Goal: Task Accomplishment & Management: Manage account settings

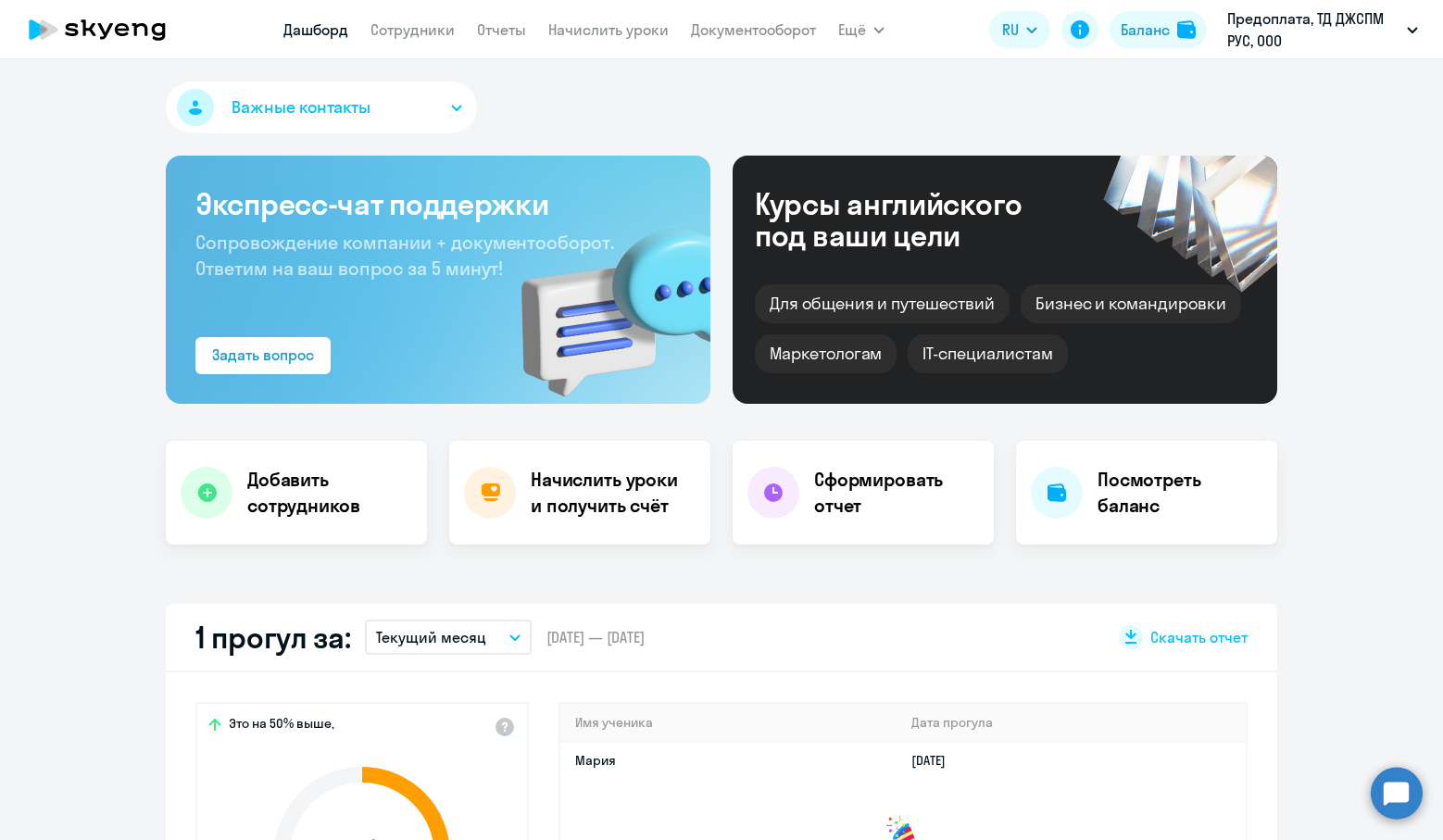
select select "30"
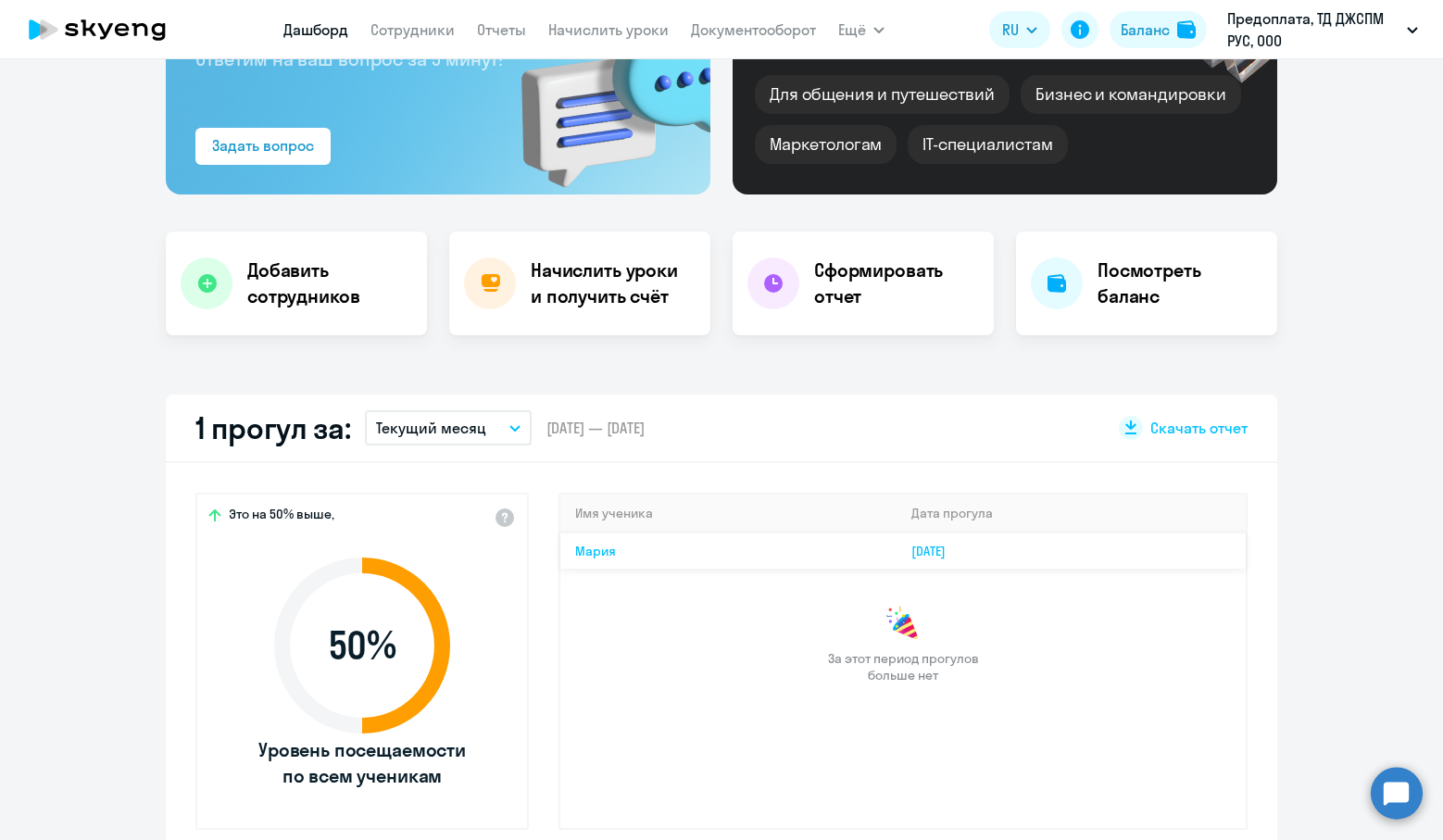
scroll to position [278, 0]
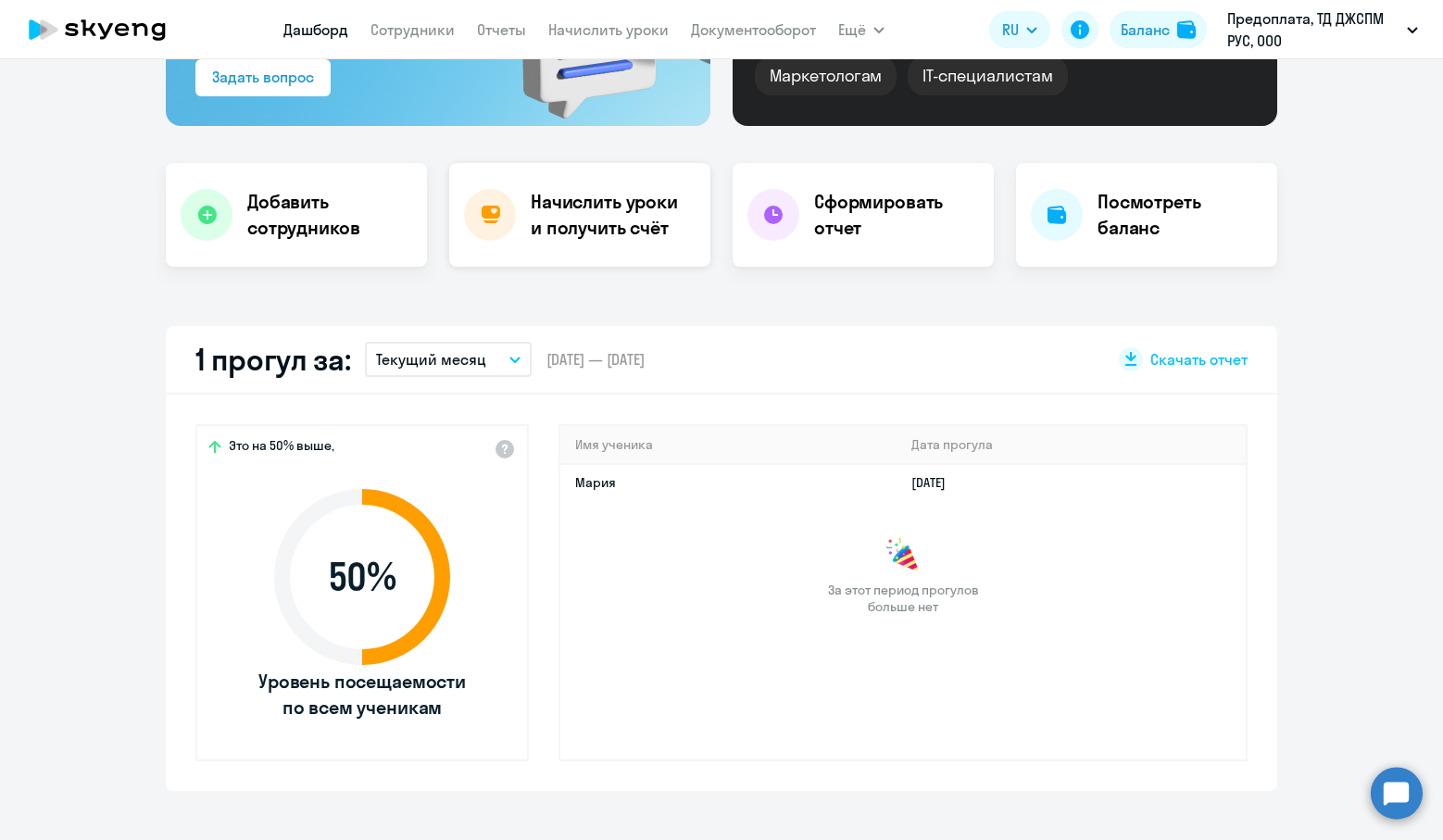
click at [559, 198] on h4 "Начислить уроки и получить счёт" at bounding box center [610, 215] width 161 height 52
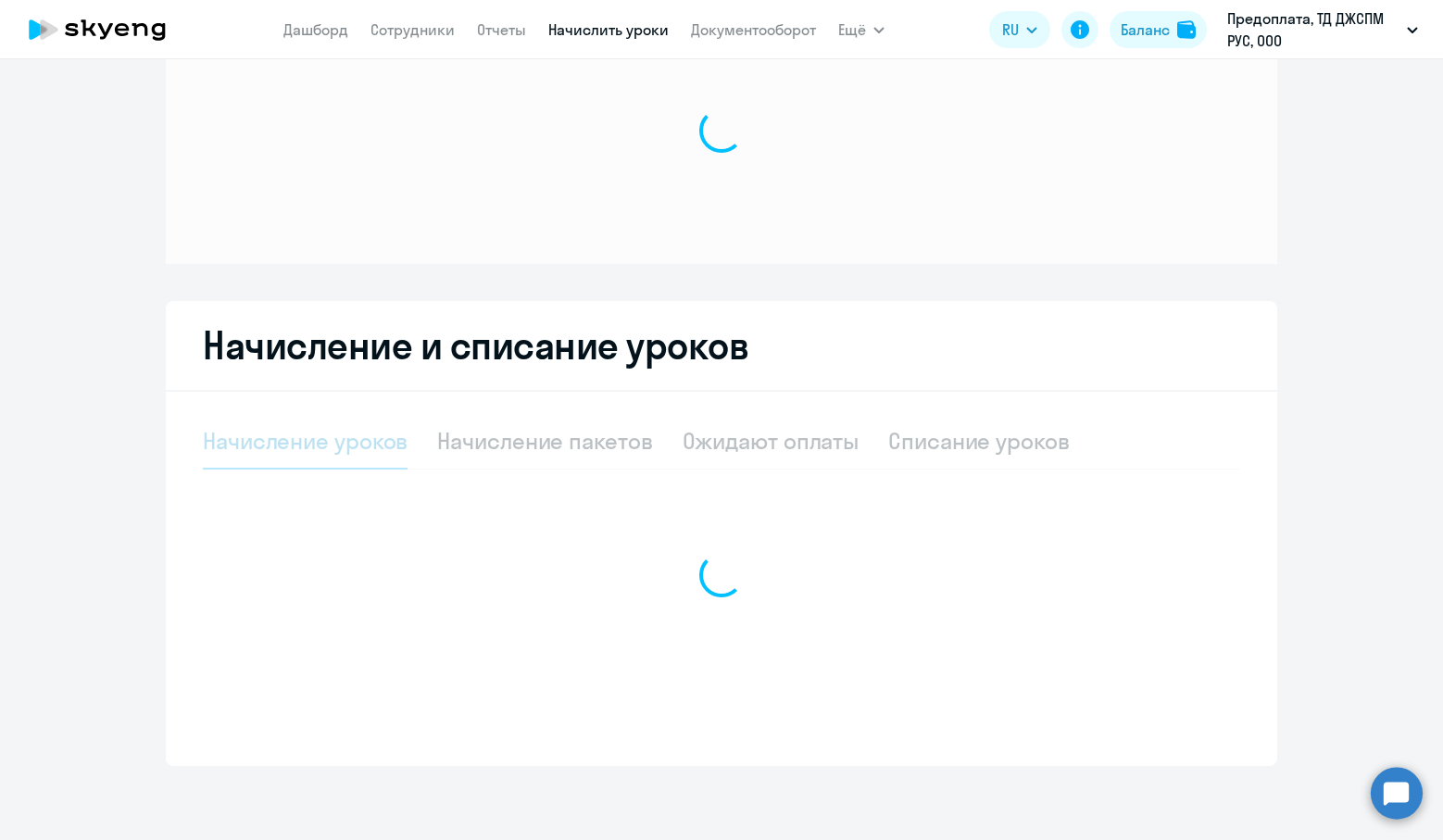
scroll to position [90, 0]
select select "10"
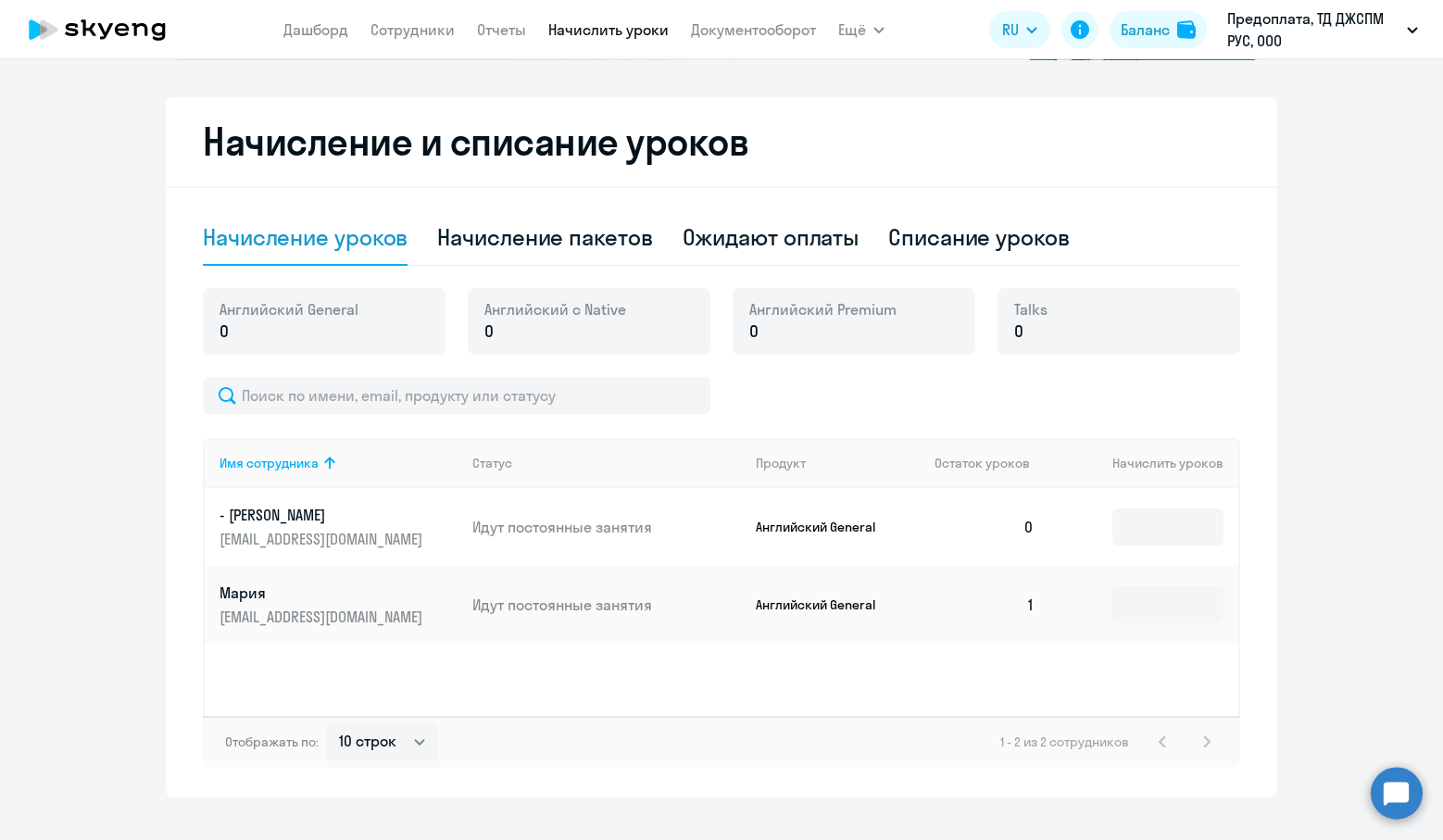
scroll to position [460, 0]
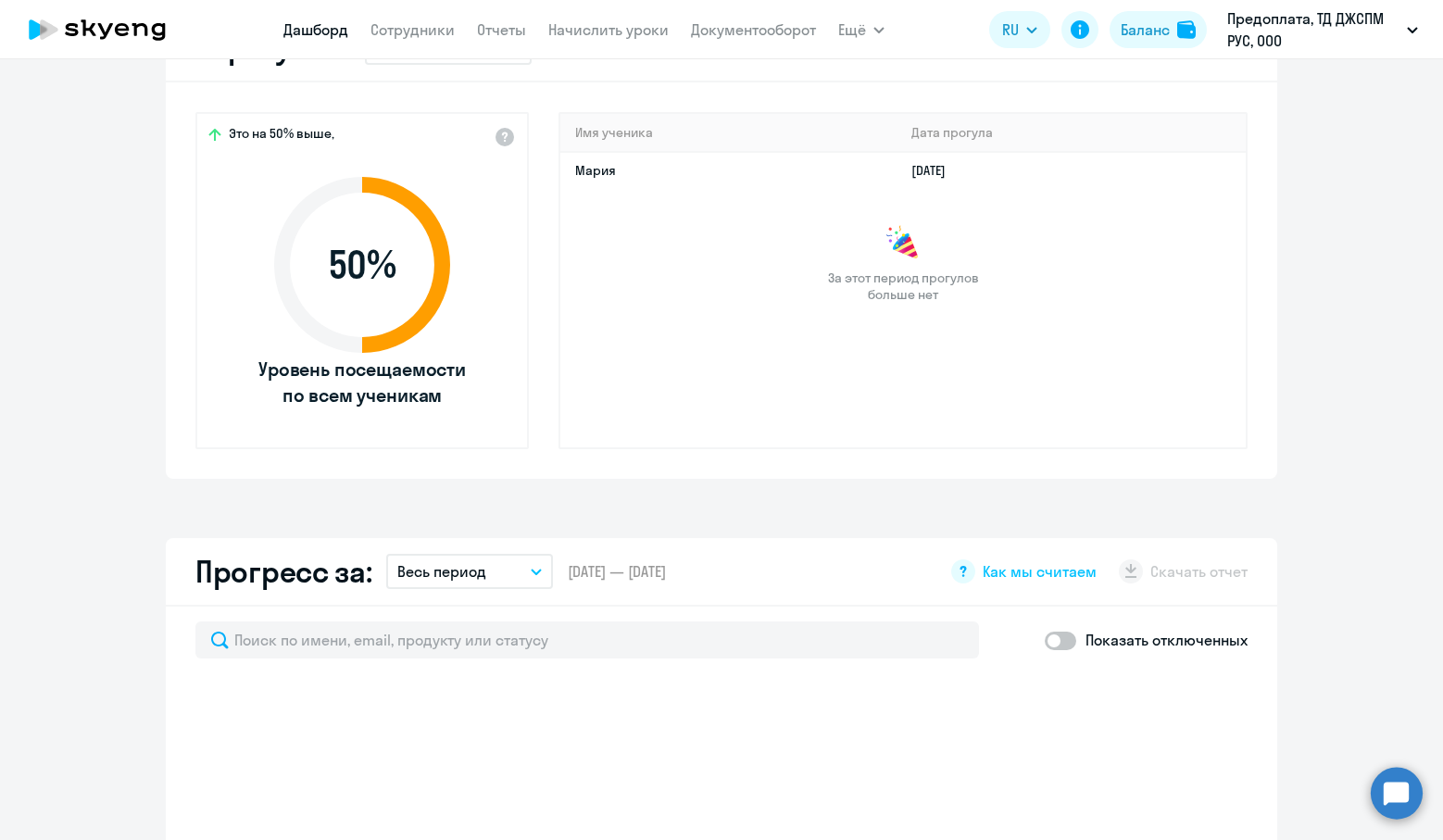
scroll to position [312, 0]
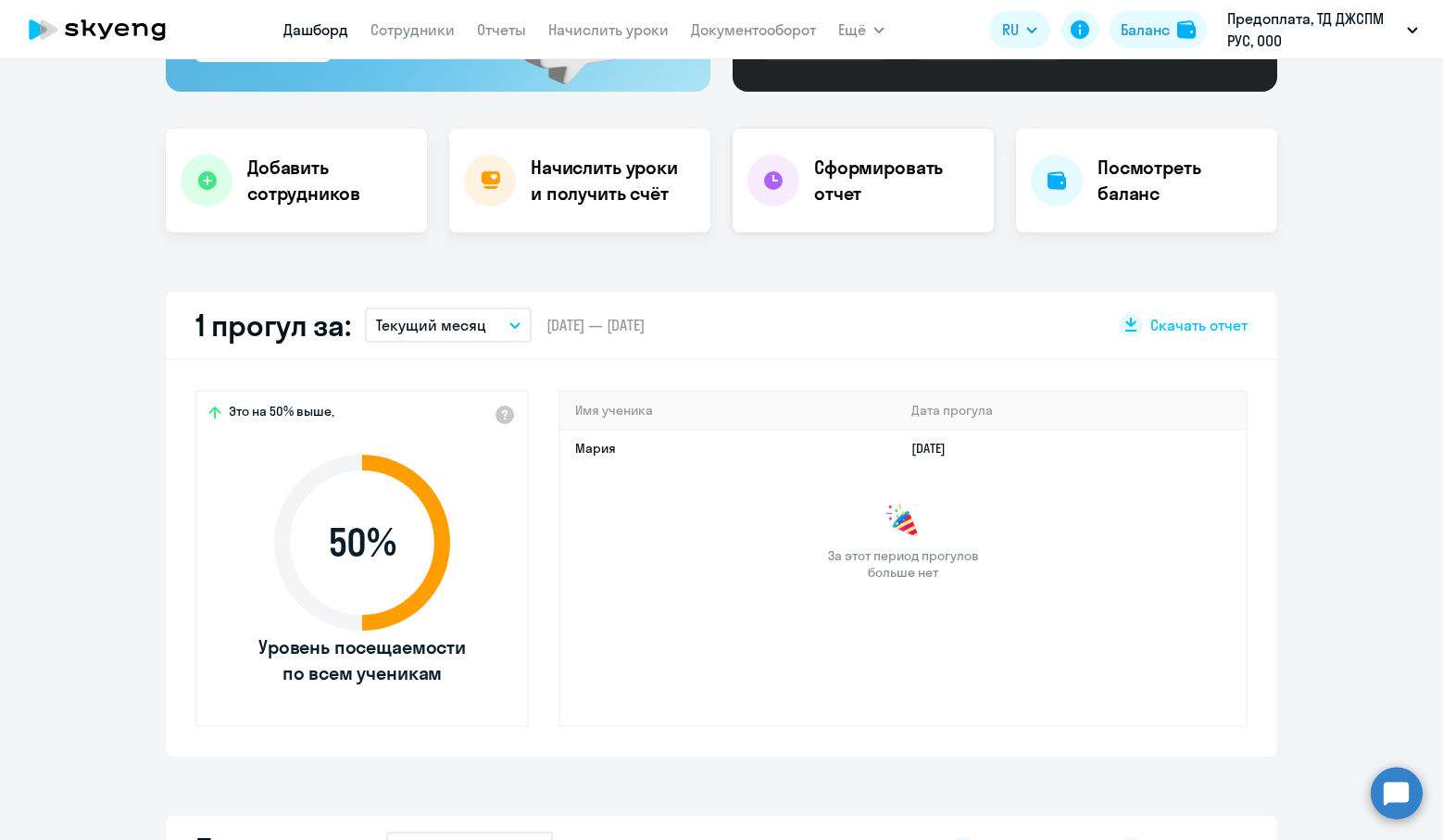
select select "30"
click at [820, 205] on h4 "Сформировать отчет" at bounding box center [896, 180] width 164 height 52
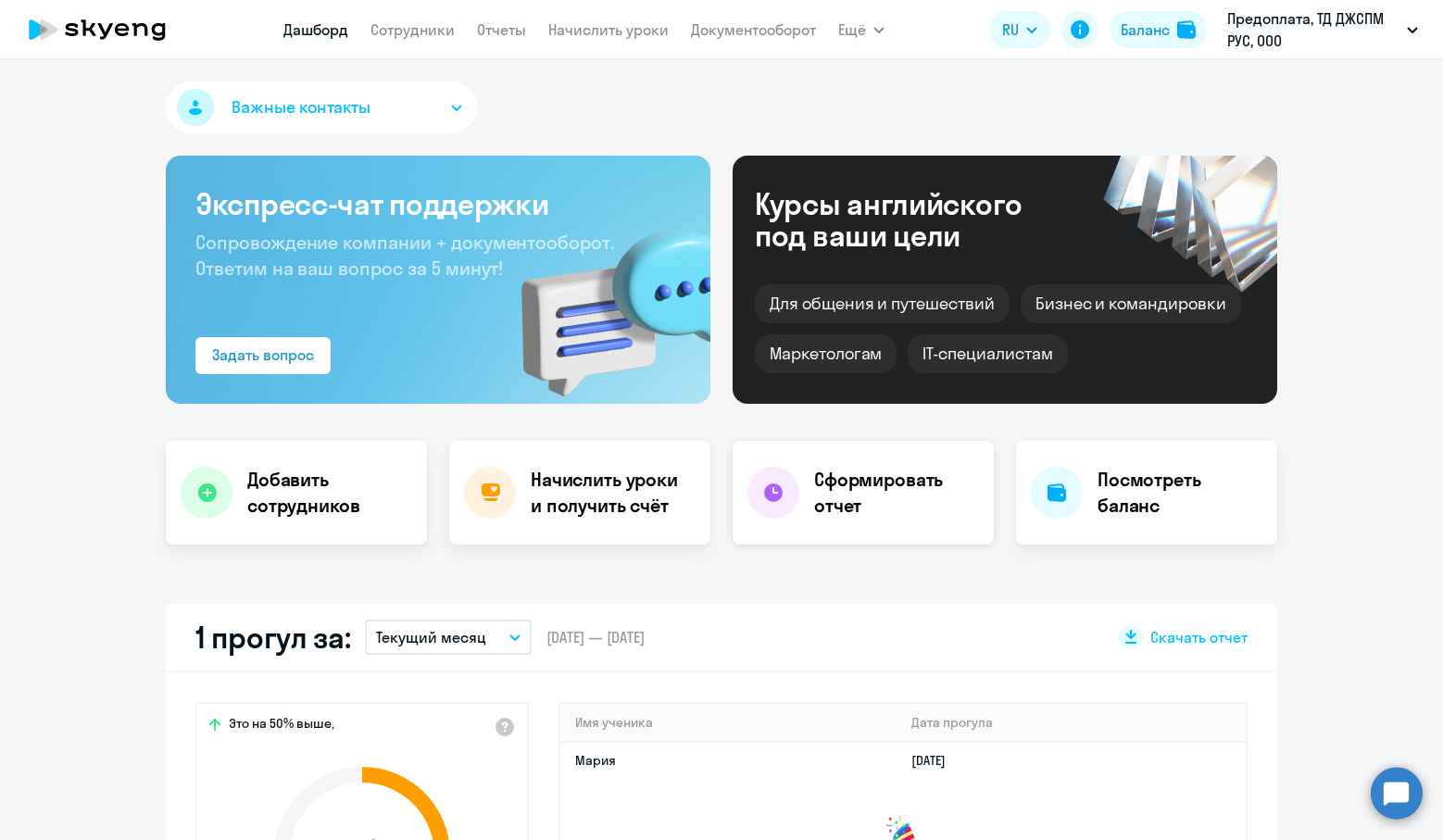
select select "30"
click at [521, 490] on div "Начислить уроки и получить счёт" at bounding box center [579, 492] width 261 height 104
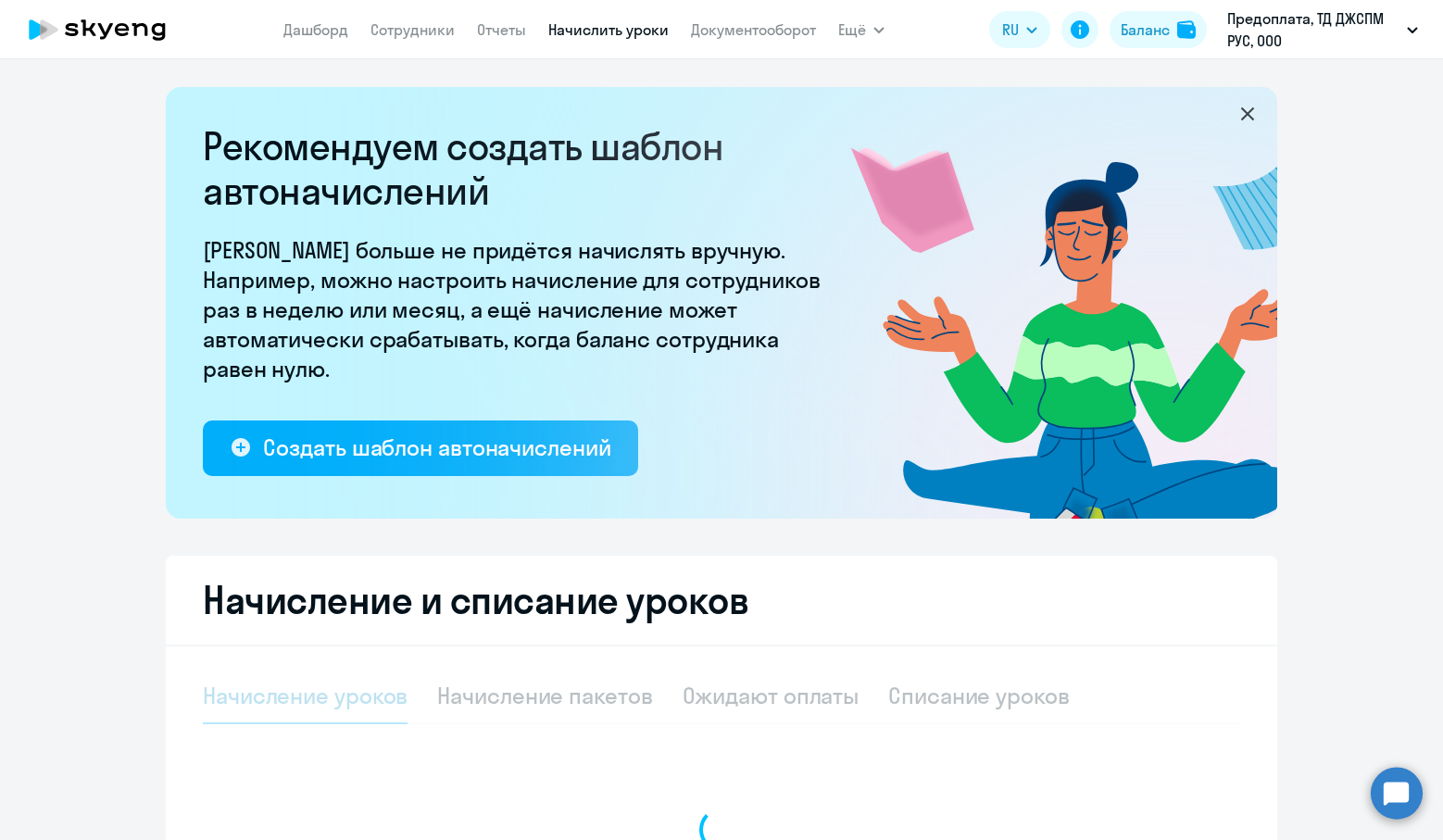
select select "10"
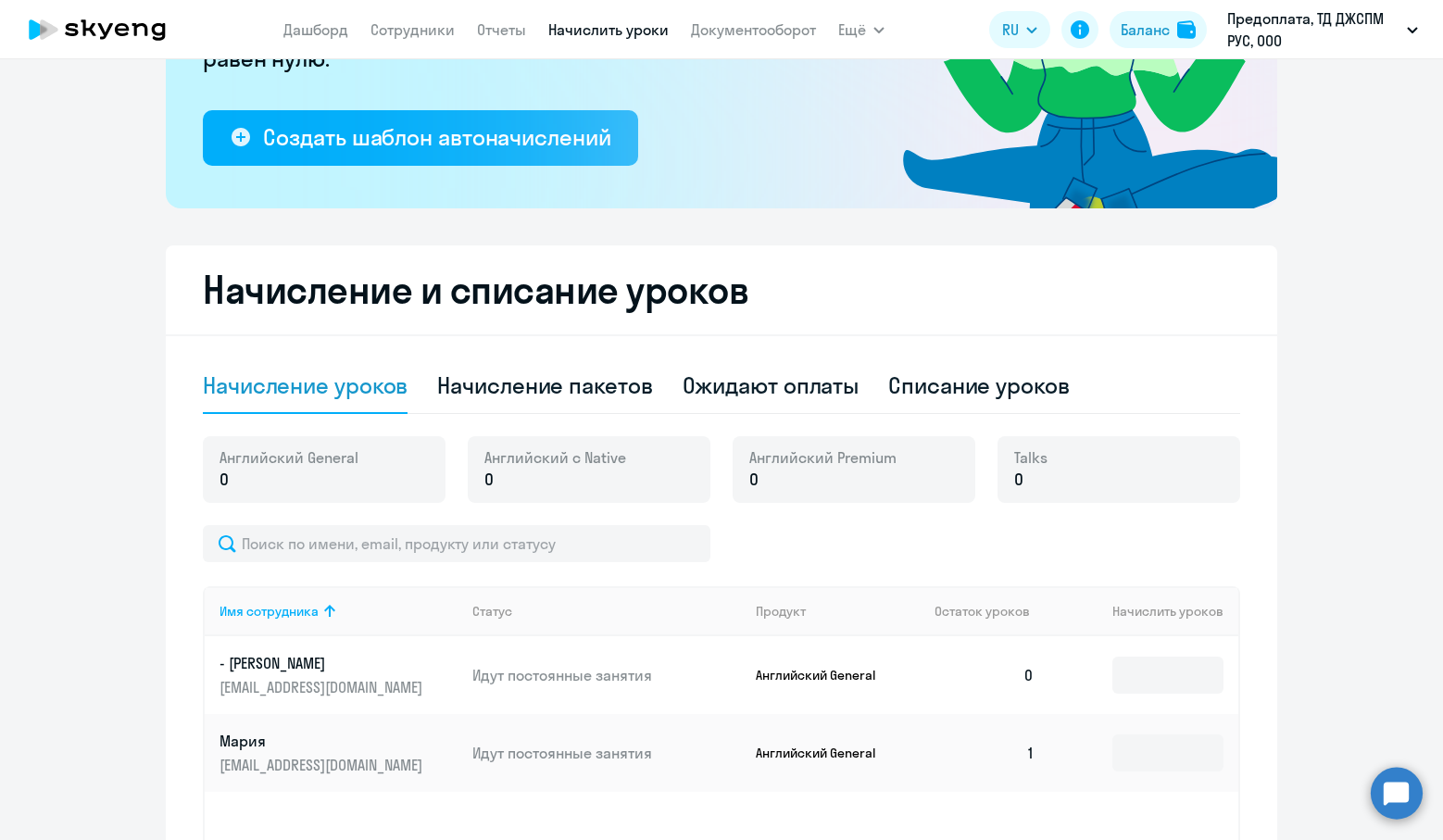
scroll to position [463, 0]
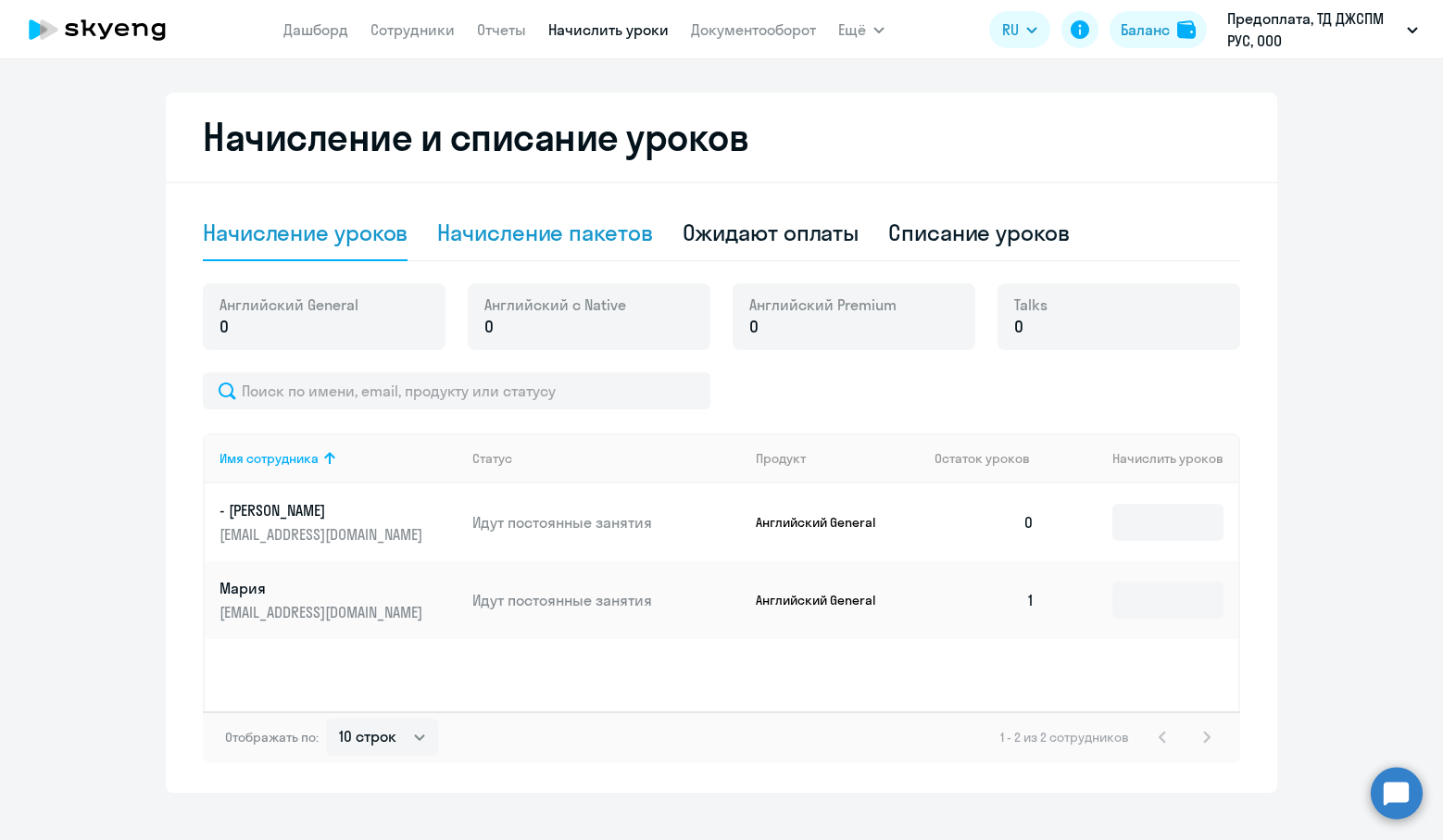
click at [556, 246] on div "Начисление пакетов" at bounding box center [544, 232] width 215 height 30
select select "10"
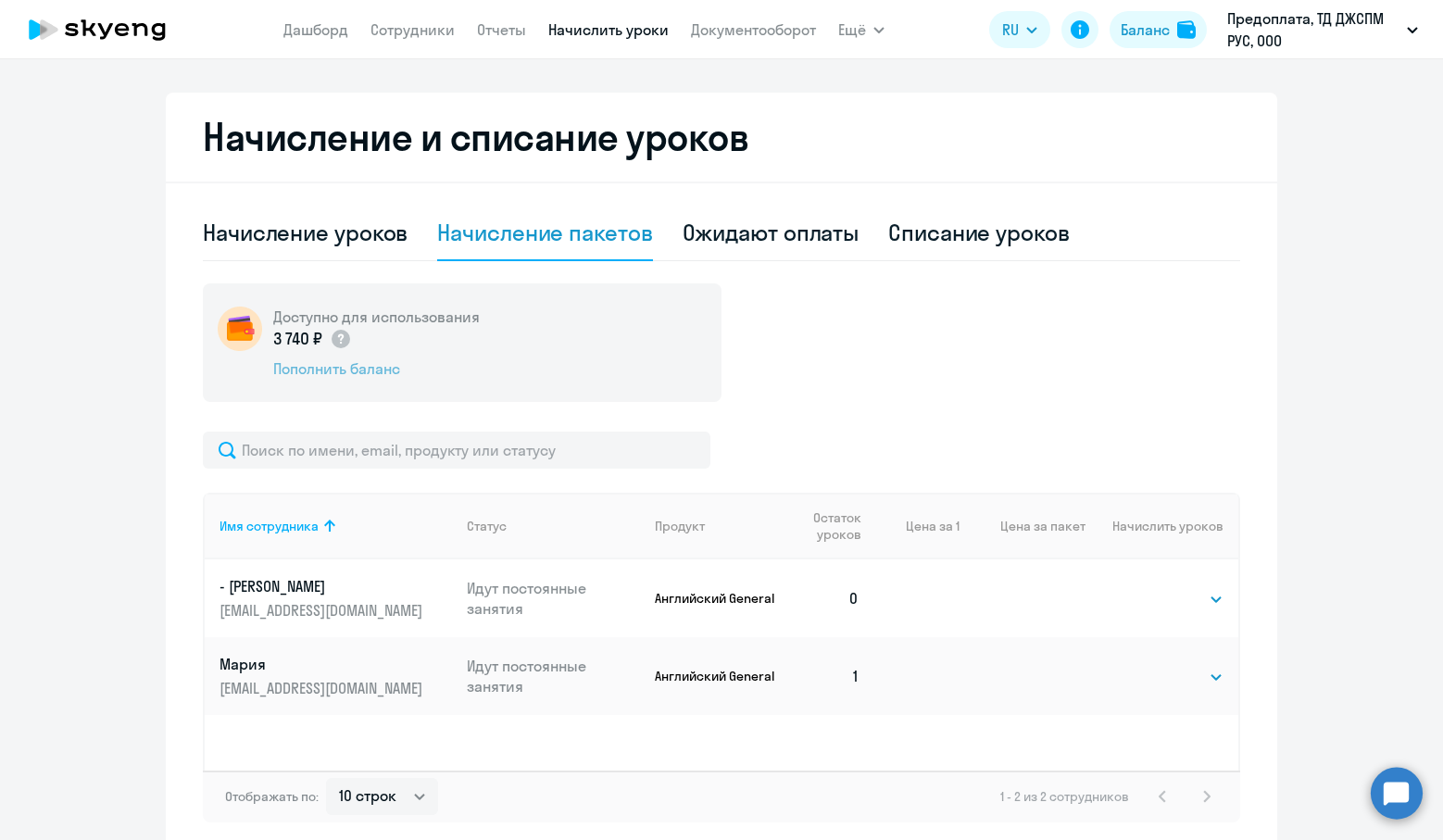
click at [338, 368] on div "Пополнить баланс" at bounding box center [376, 369] width 206 height 20
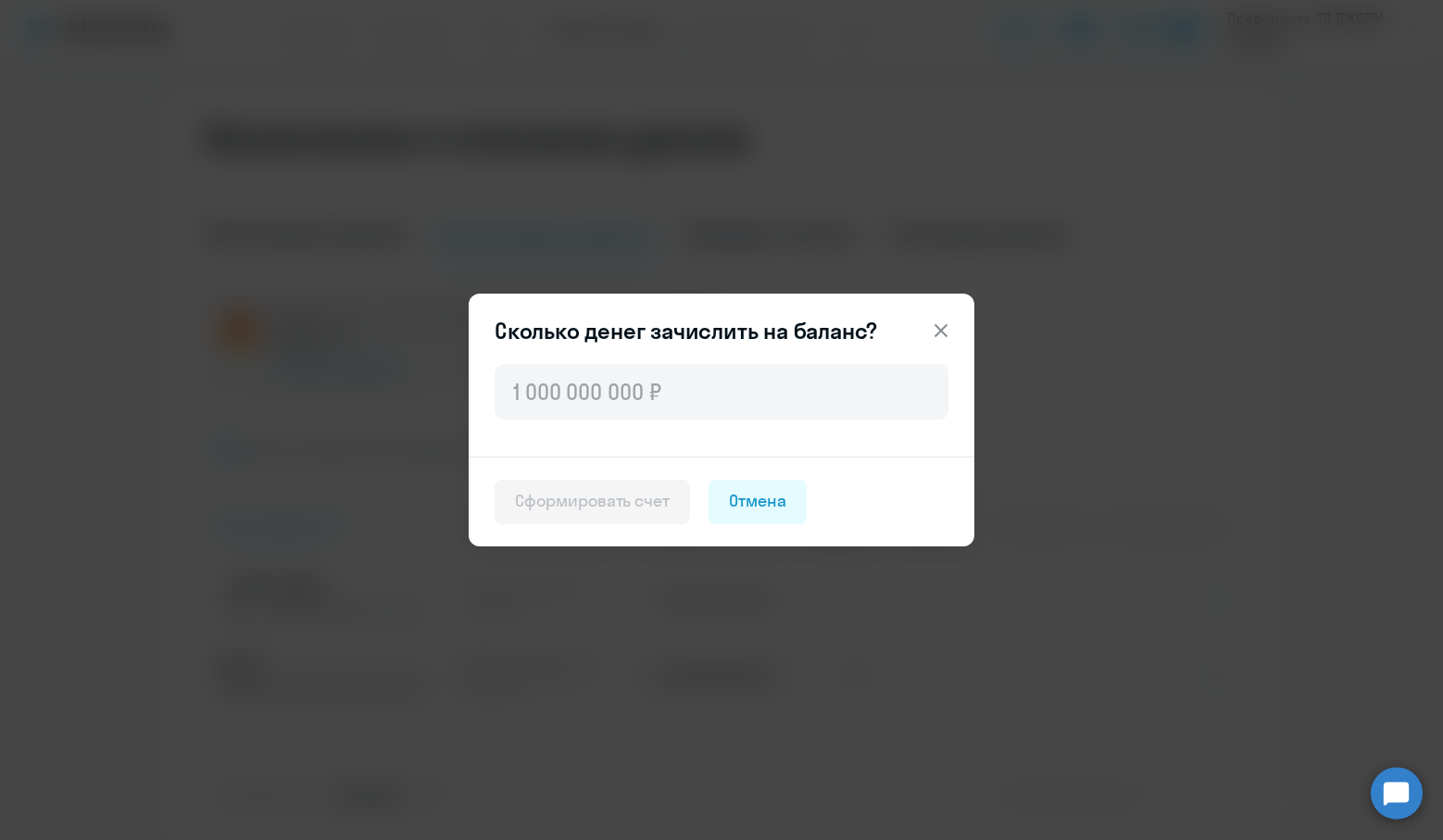
click at [932, 330] on icon at bounding box center [940, 331] width 22 height 22
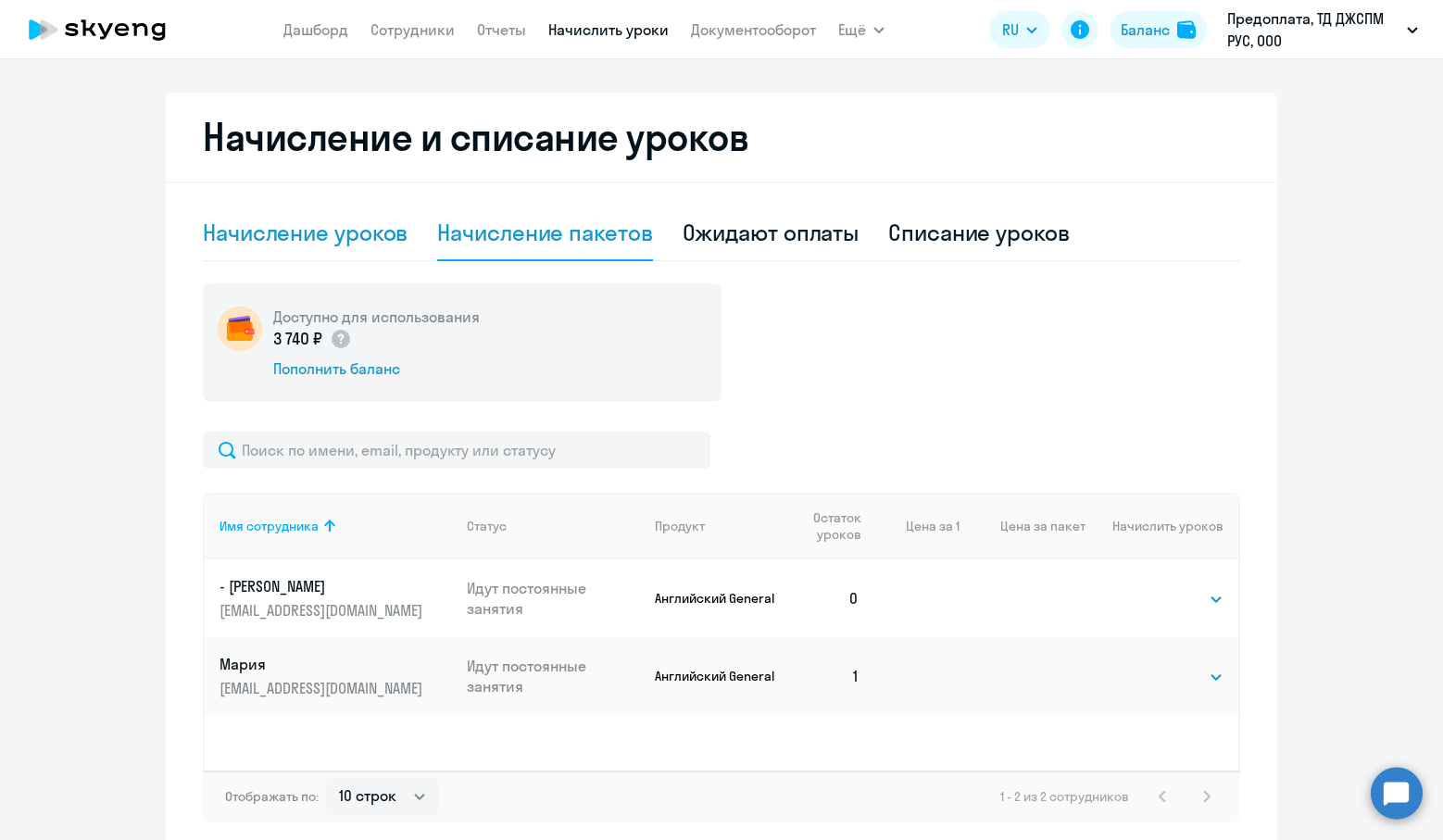
click at [286, 234] on div "Начисление уроков" at bounding box center [305, 232] width 204 height 30
select select "10"
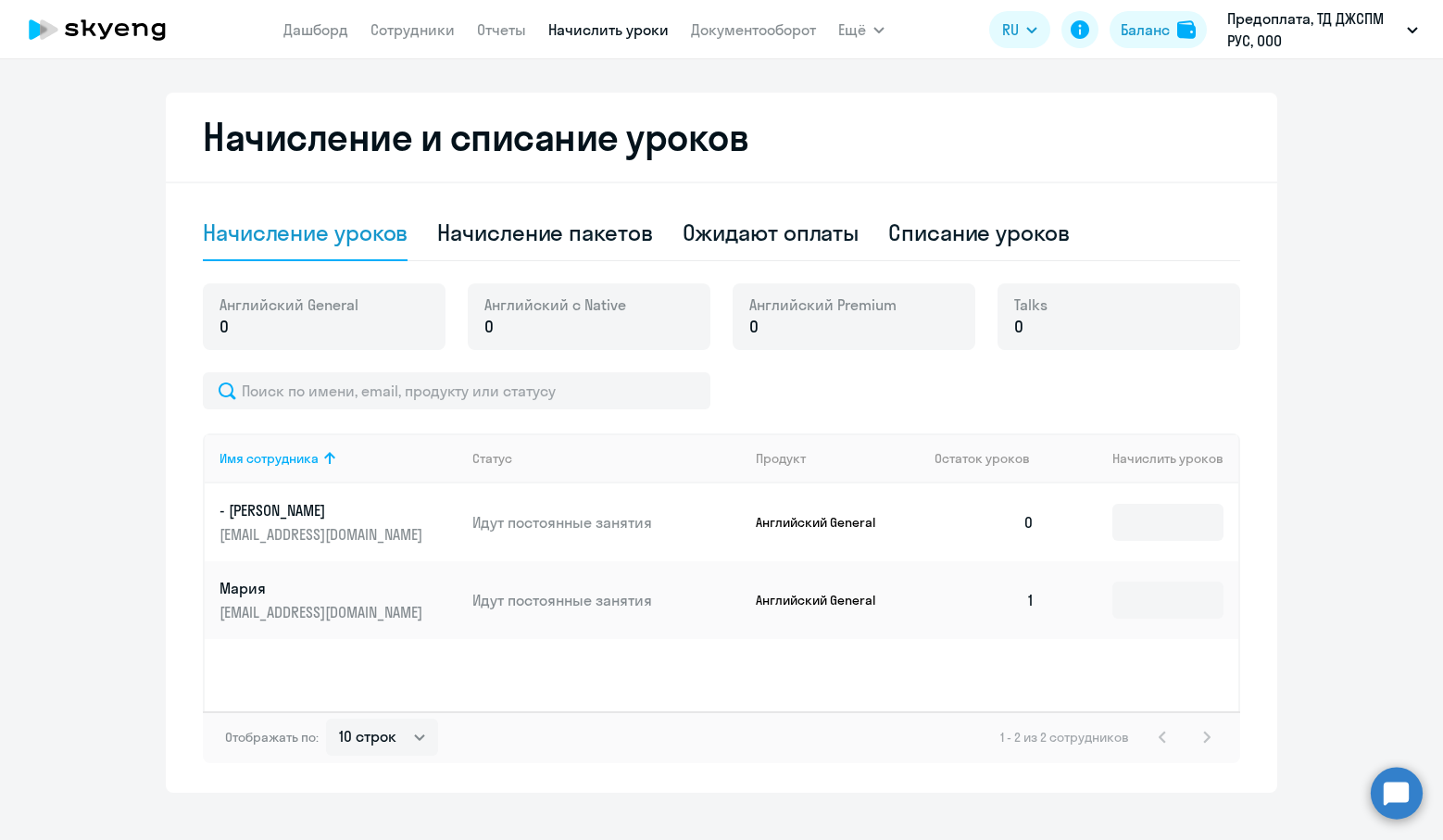
drag, startPoint x: 294, startPoint y: 334, endPoint x: 233, endPoint y: 345, distance: 62.0
click at [233, 345] on div "Английский General 0" at bounding box center [323, 317] width 243 height 67
click at [647, 339] on div "Английский с Native 0" at bounding box center [588, 317] width 243 height 67
click at [837, 328] on p "0" at bounding box center [822, 327] width 147 height 24
click at [1122, 329] on div "Talks 0" at bounding box center [1118, 317] width 243 height 67
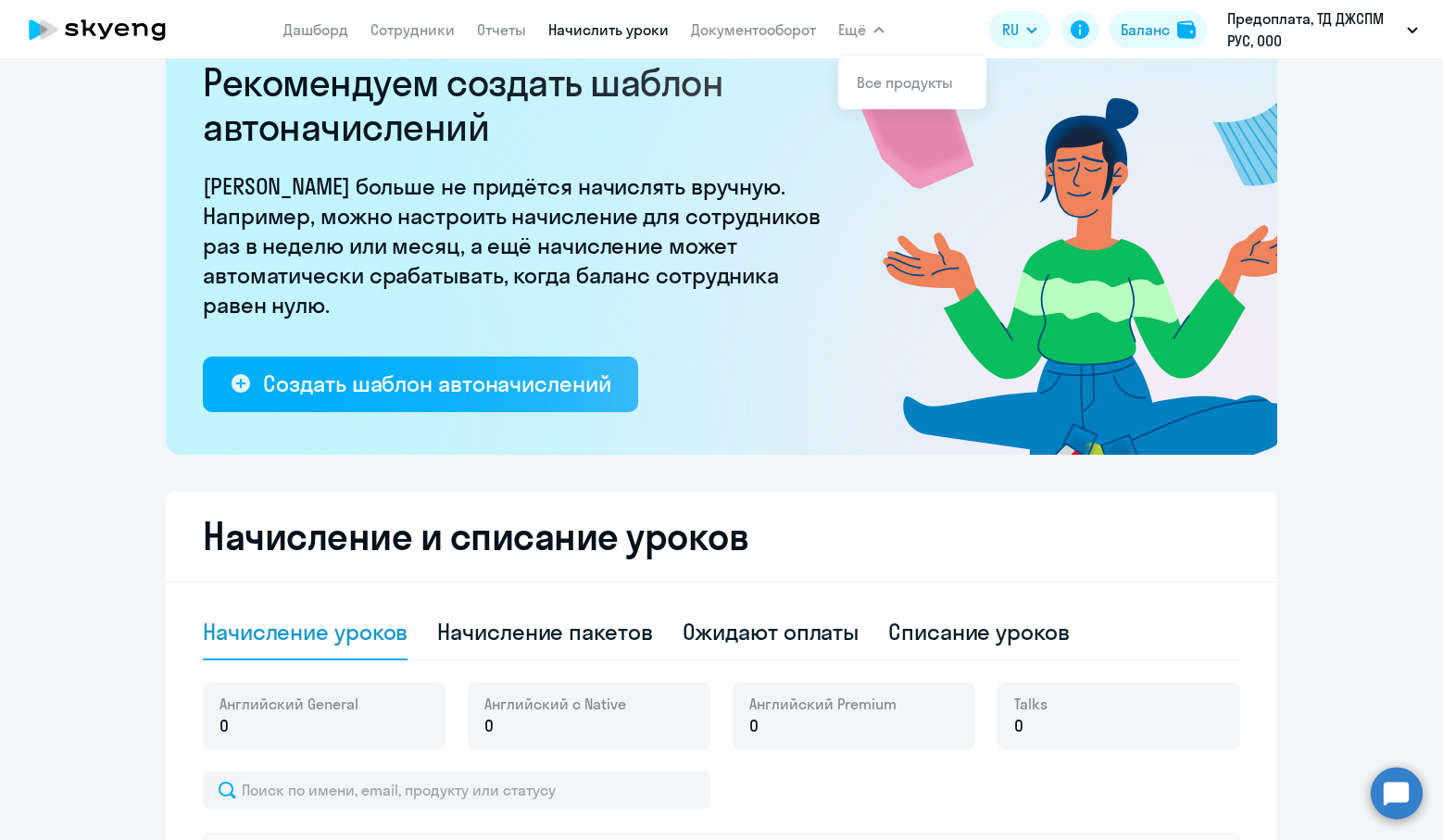
scroll to position [0, 0]
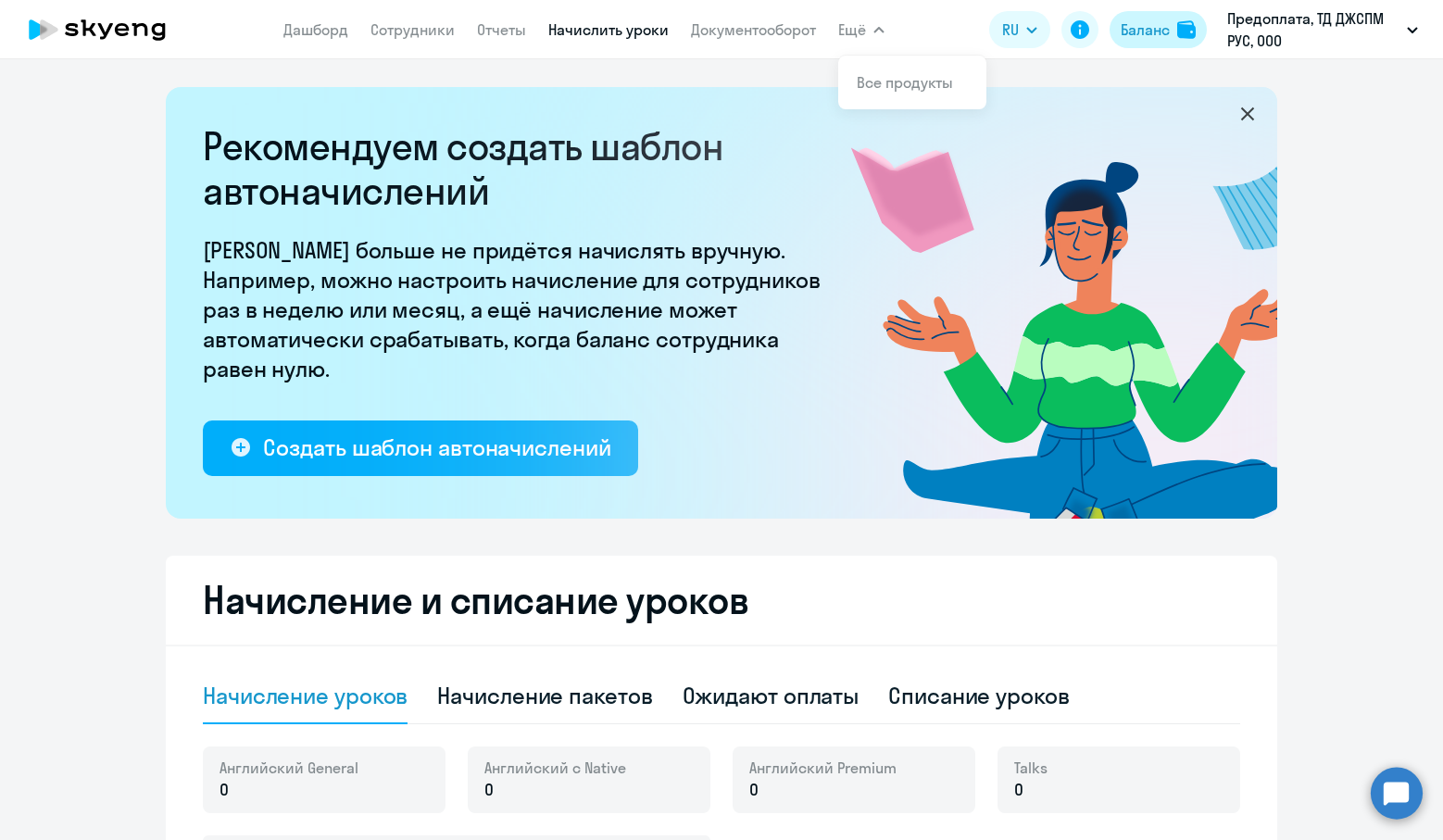
click at [1148, 31] on div "Баланс" at bounding box center [1145, 30] width 49 height 22
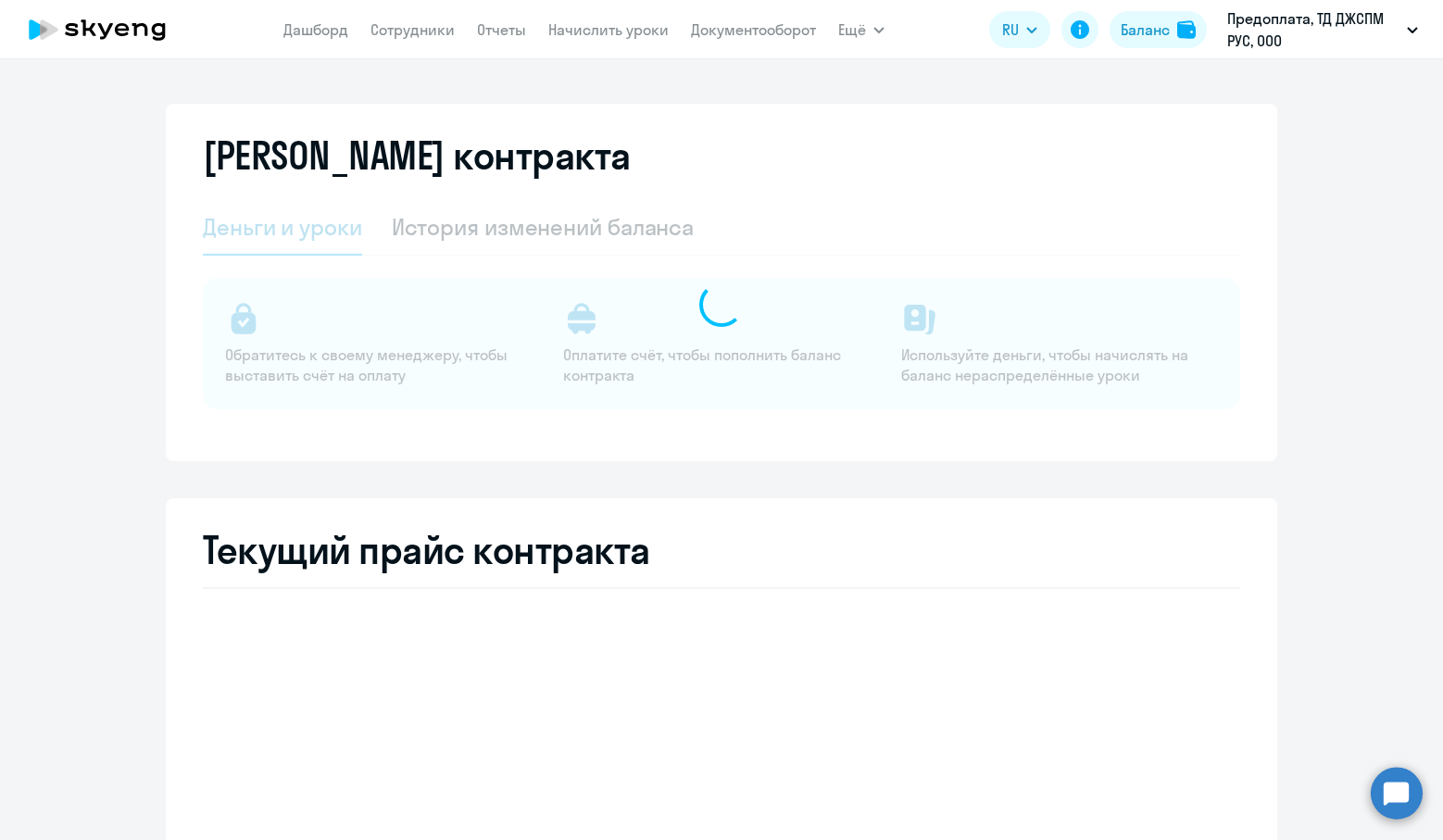
select select "english_adult_not_native_speaker"
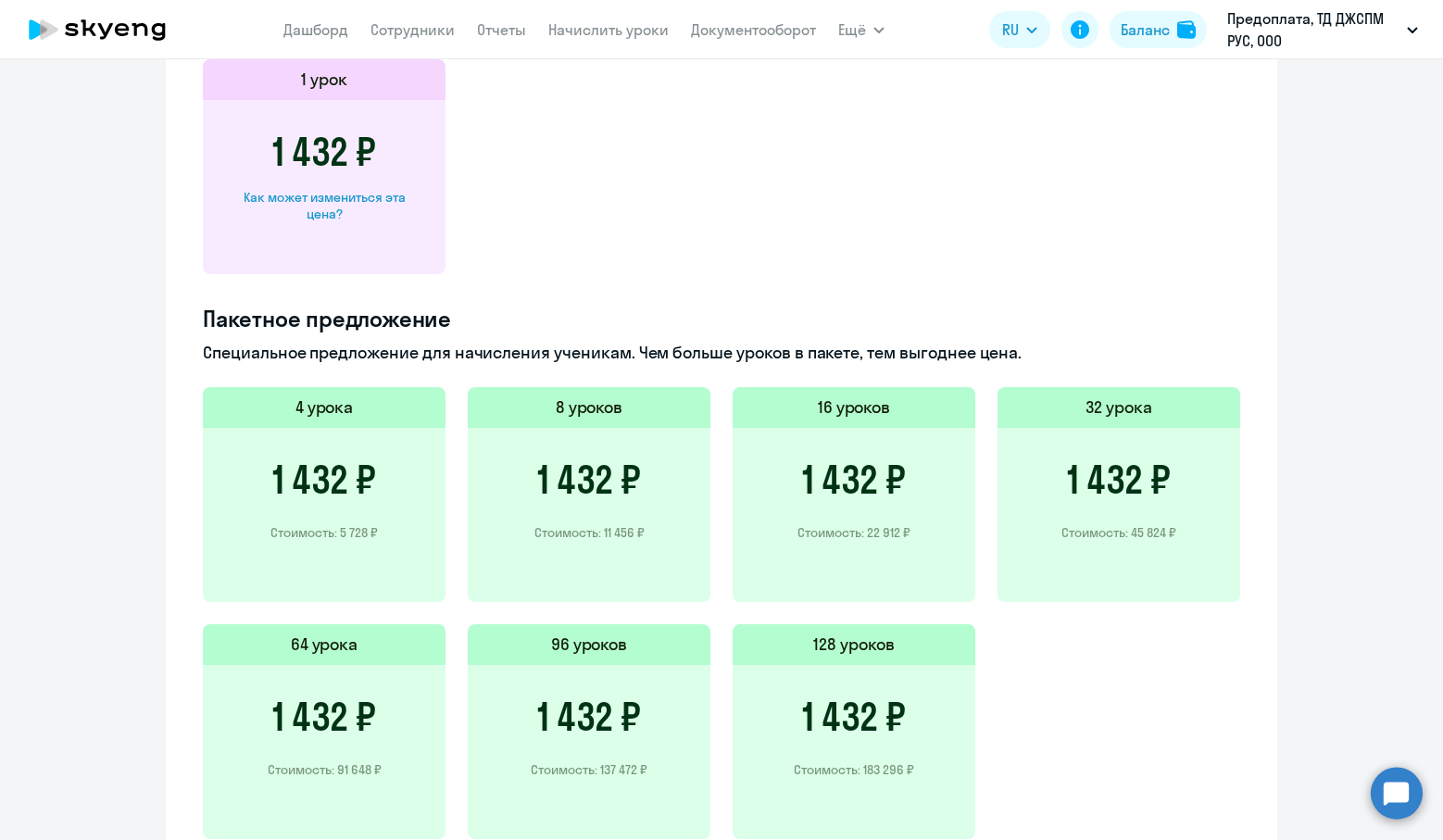
scroll to position [1155, 0]
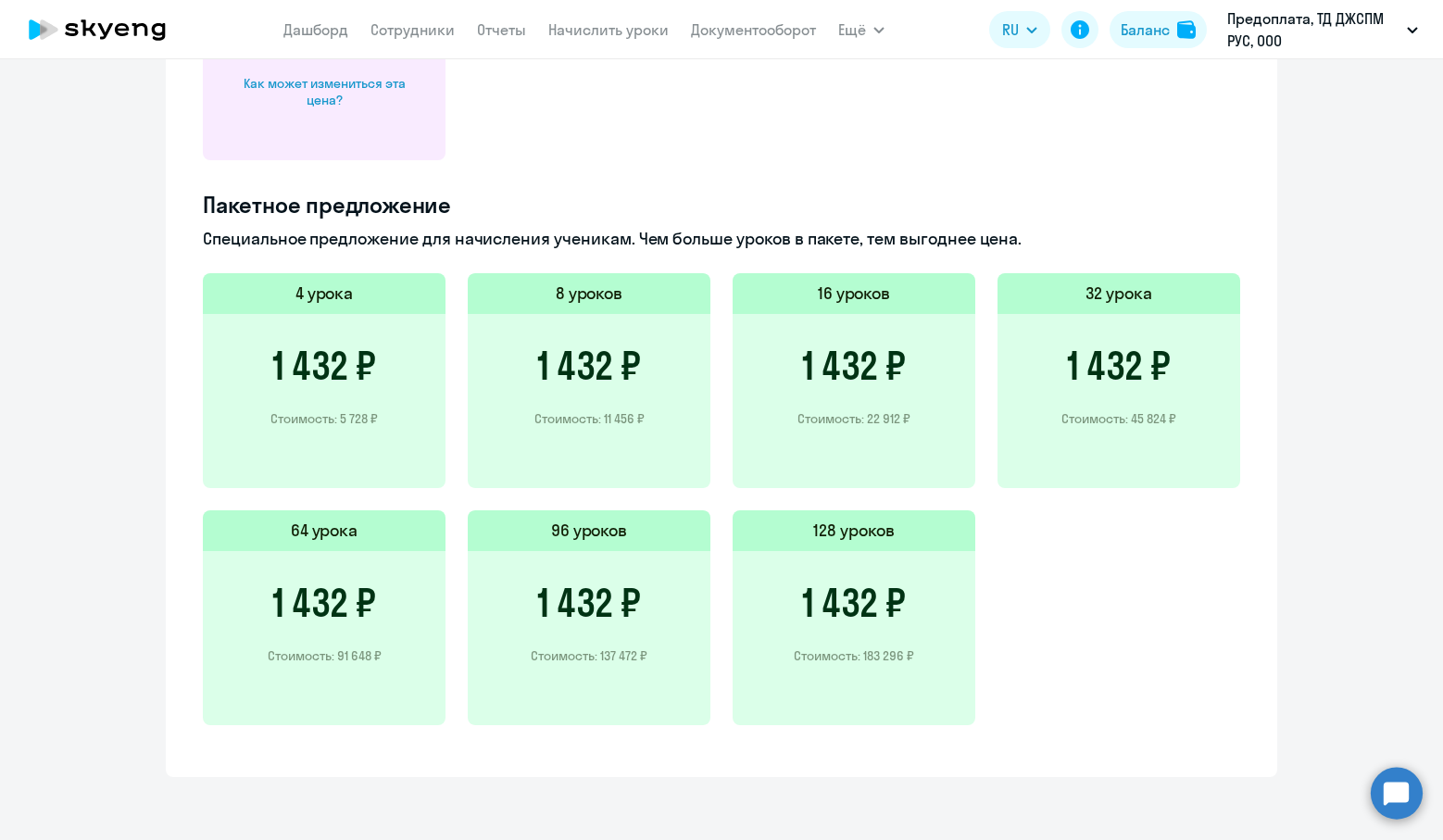
click at [877, 397] on div "1 432 ₽ Стоимость: 22 912 ₽" at bounding box center [853, 400] width 243 height 174
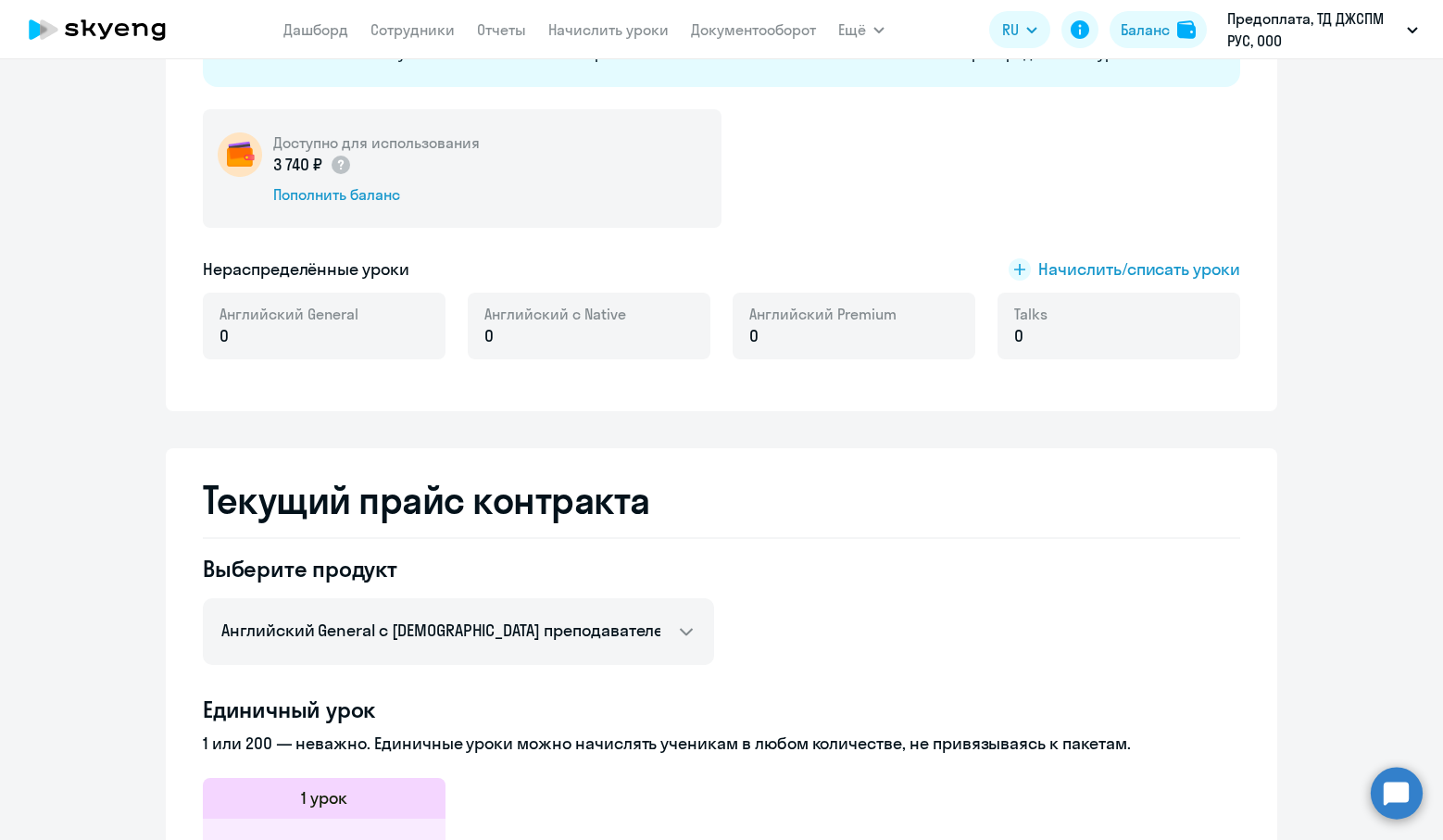
scroll to position [322, 0]
click at [354, 195] on div "Пополнить баланс" at bounding box center [376, 195] width 206 height 20
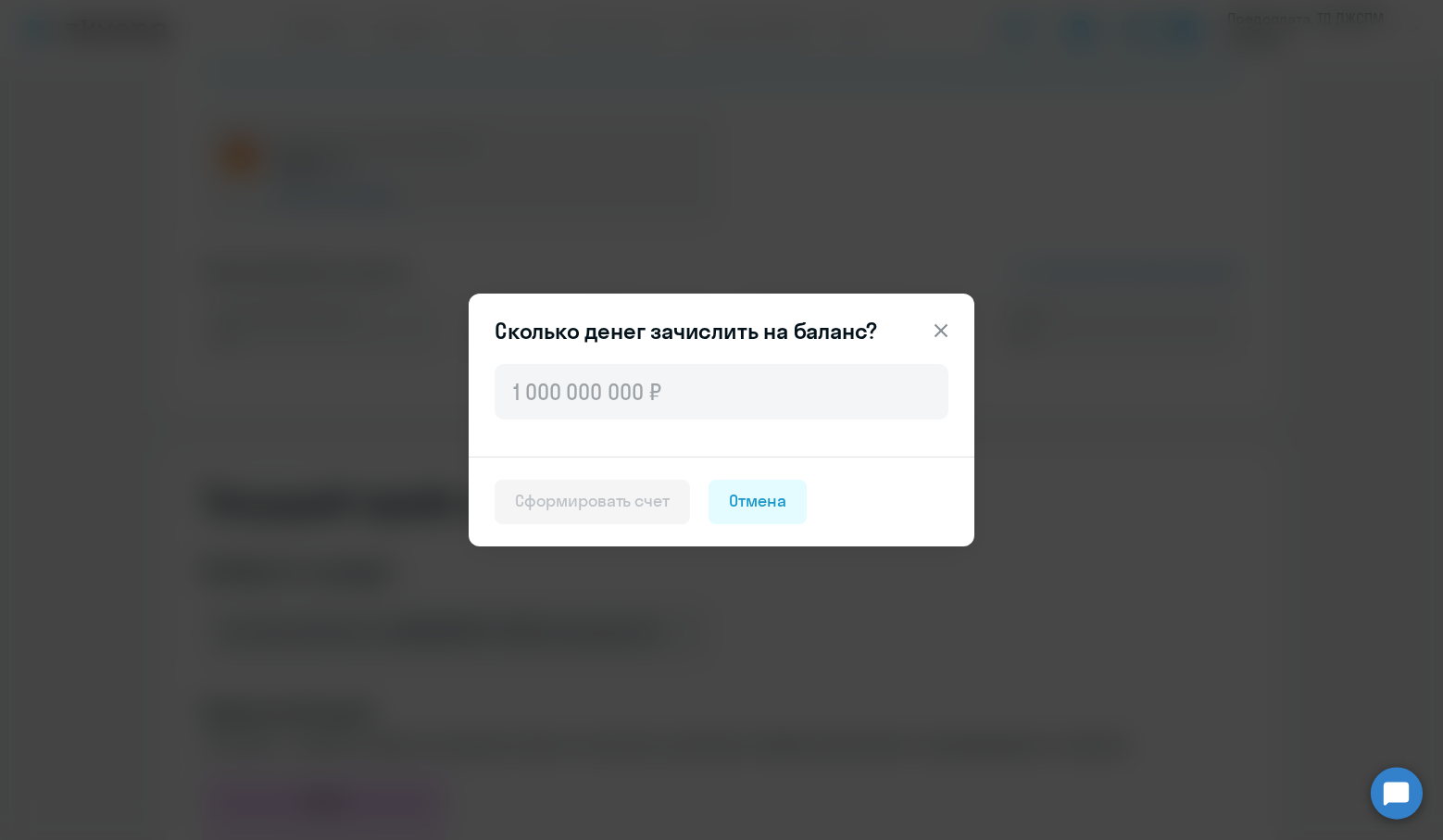
click at [938, 329] on icon at bounding box center [940, 331] width 13 height 13
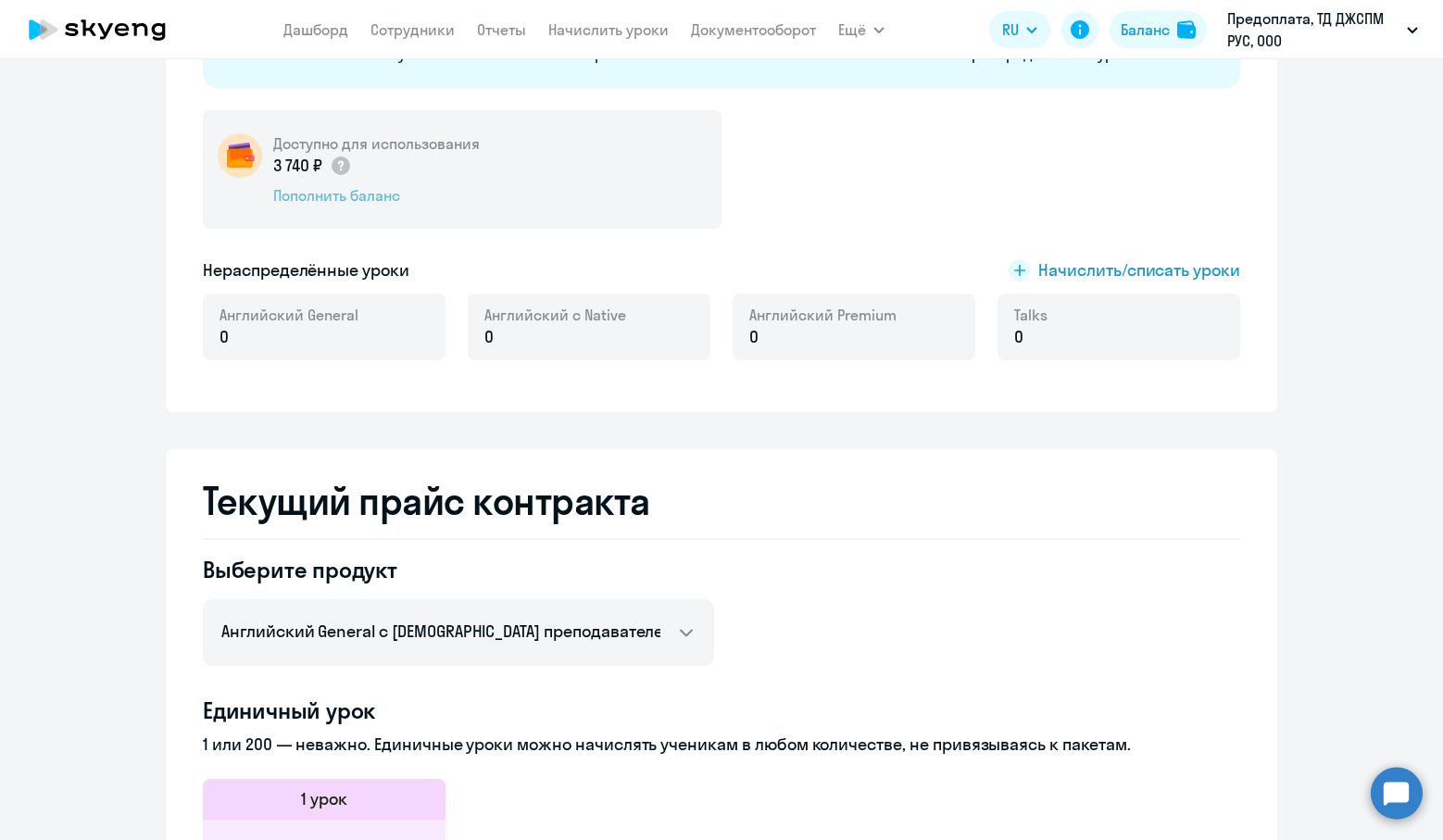
click at [309, 198] on div "Пополнить баланс" at bounding box center [376, 195] width 206 height 20
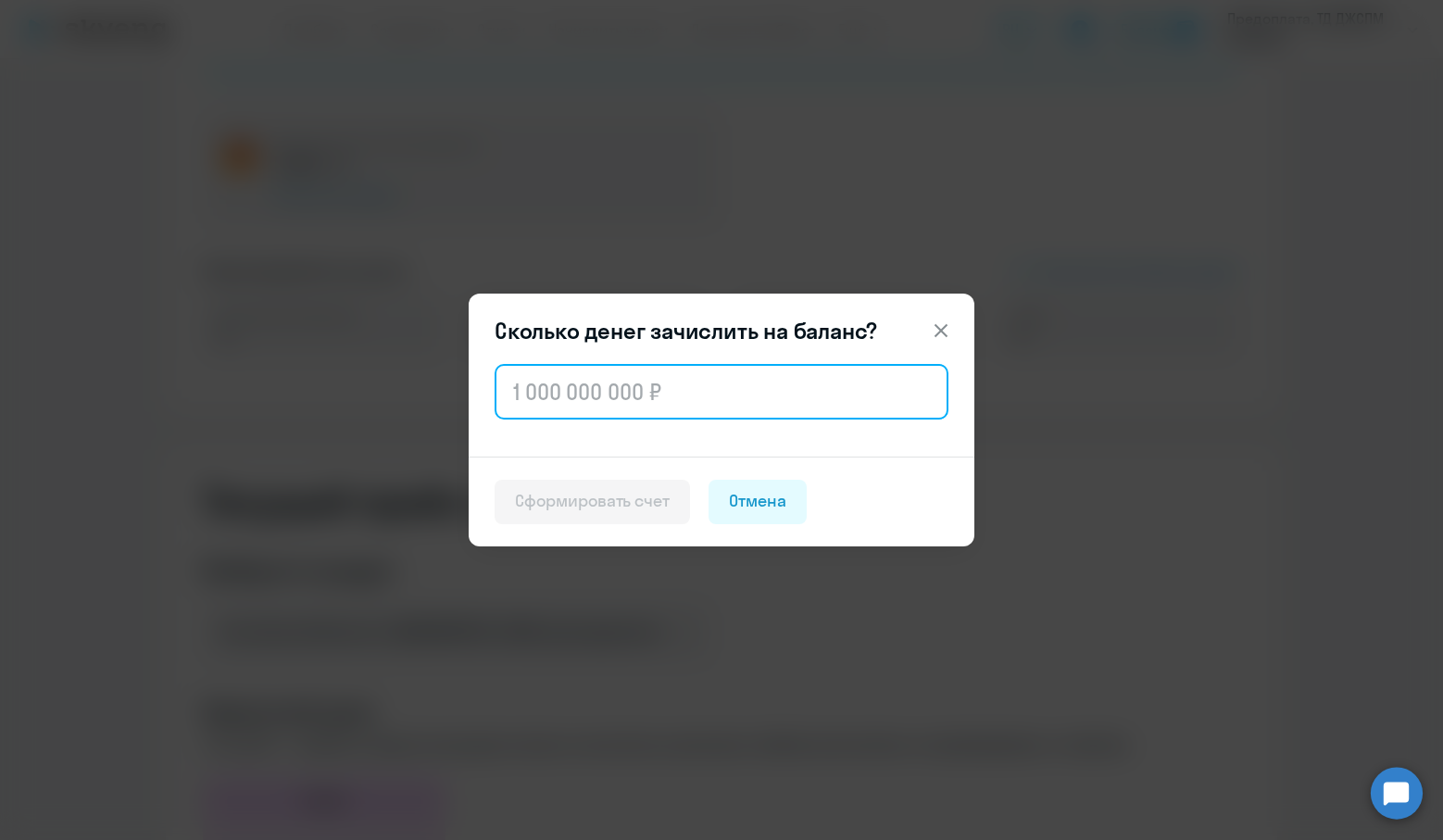
click at [640, 390] on input "text" at bounding box center [721, 392] width 453 height 56
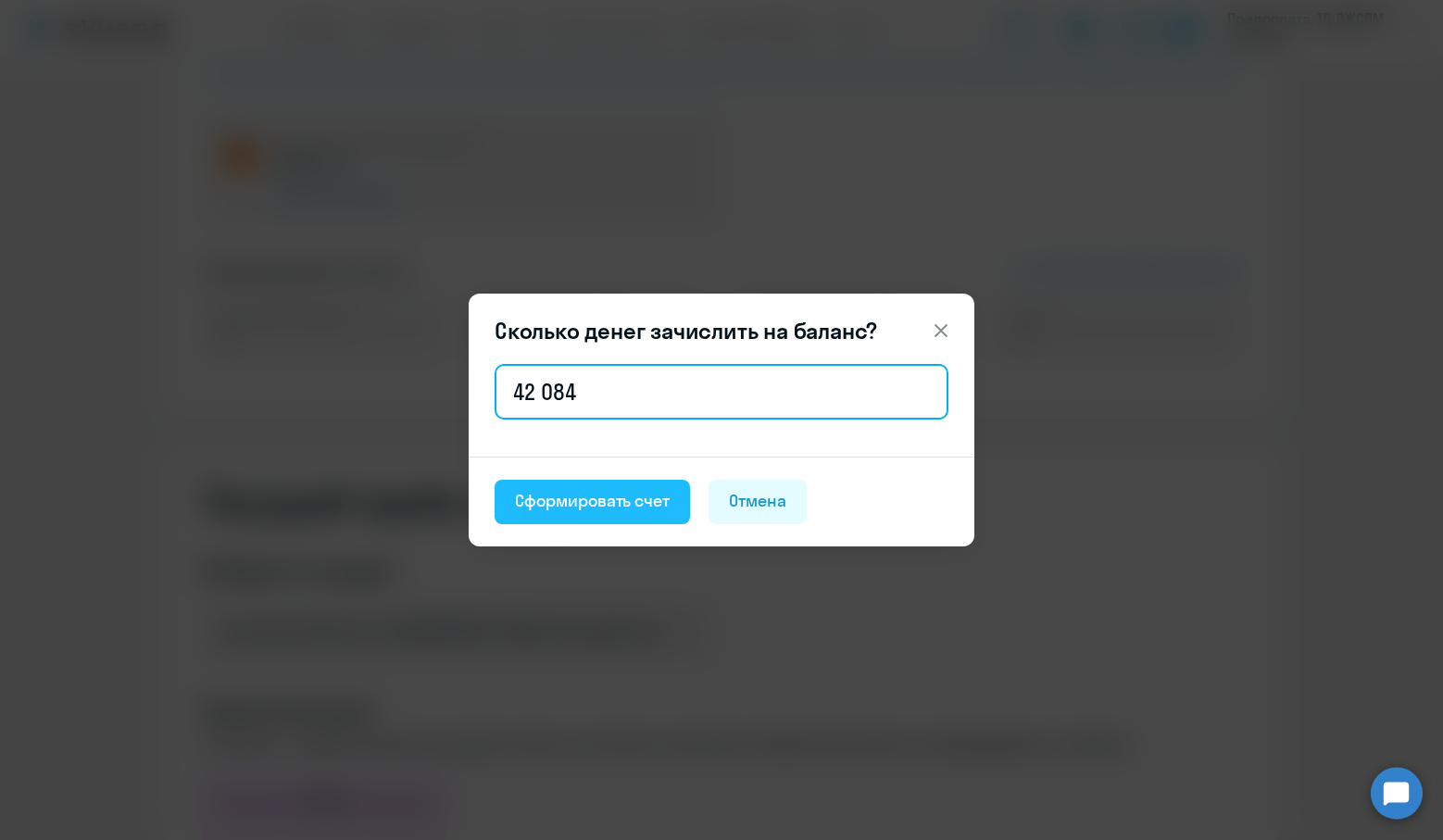
type input "42 084"
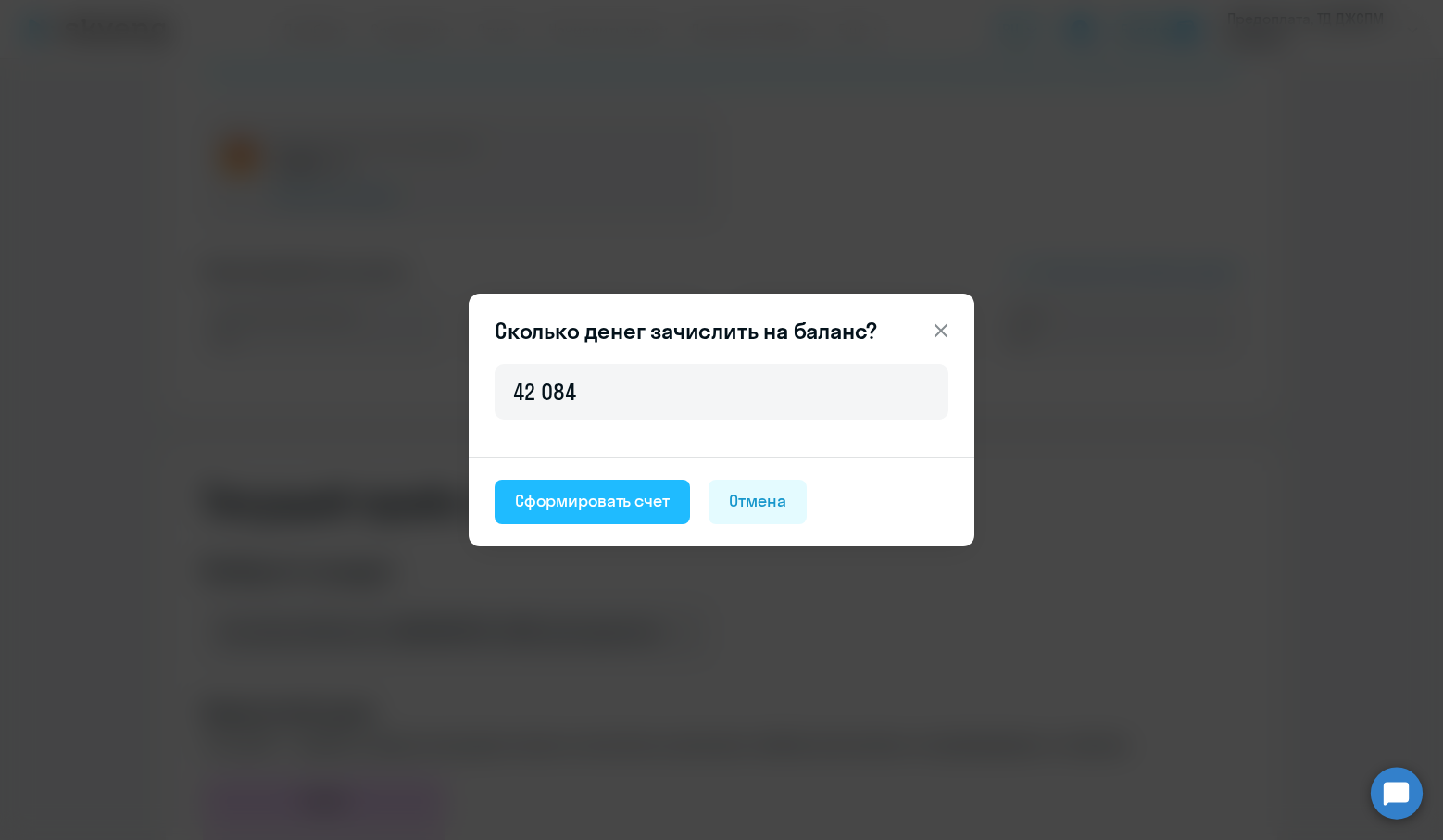
click at [572, 501] on div "Сформировать счет" at bounding box center [592, 501] width 154 height 24
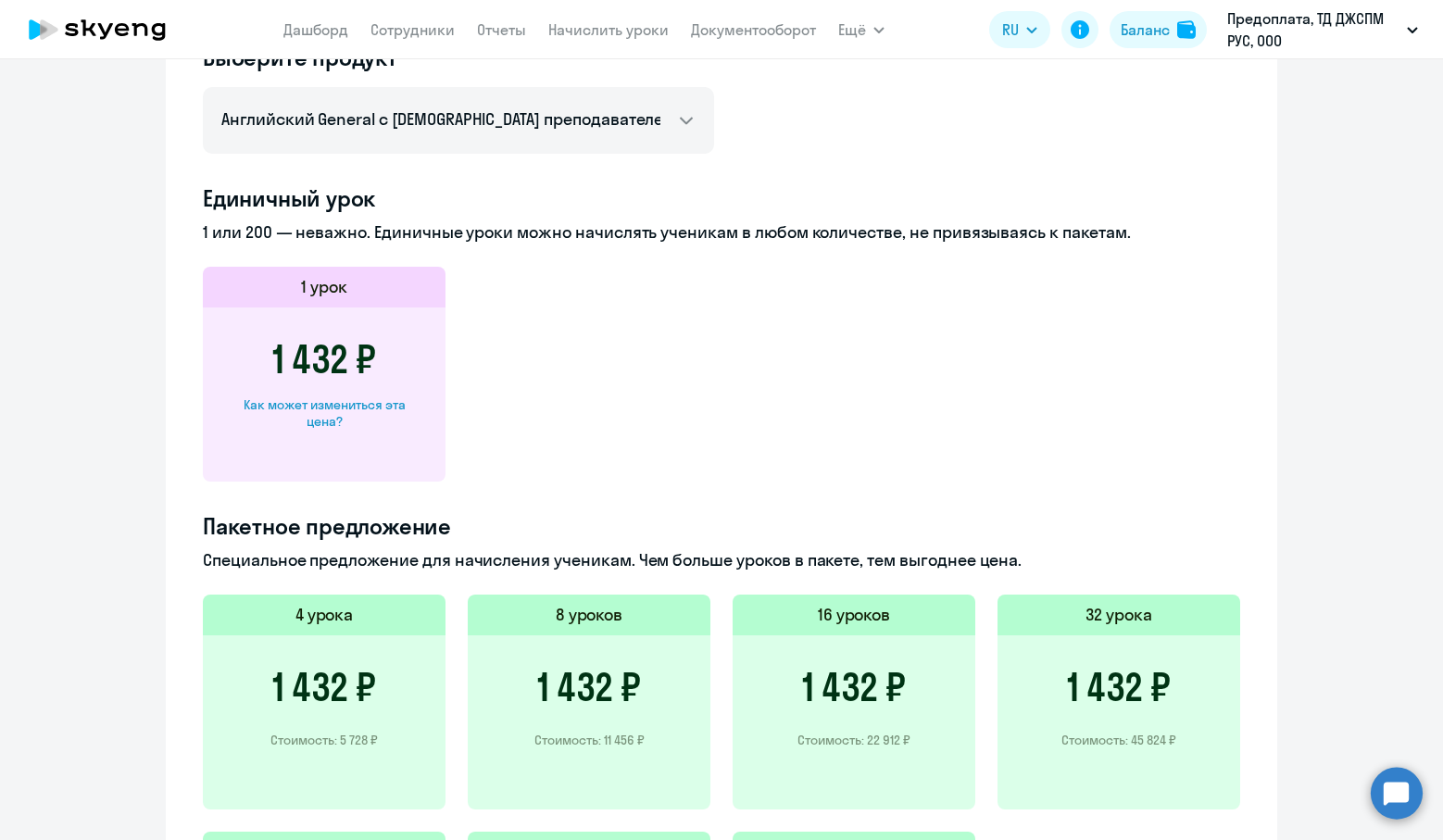
scroll to position [0, 0]
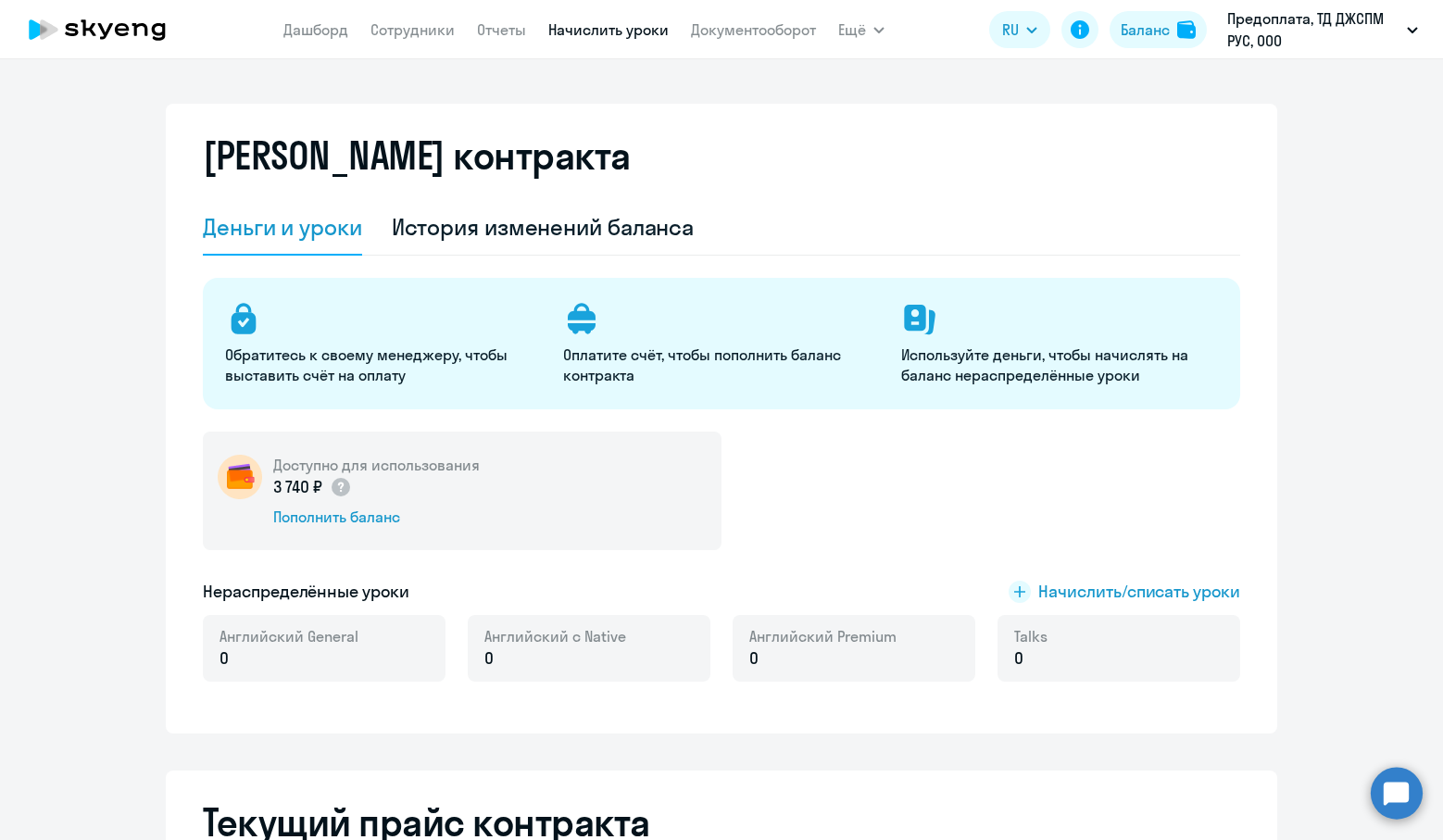
click at [585, 35] on link "Начислить уроки" at bounding box center [609, 30] width 121 height 19
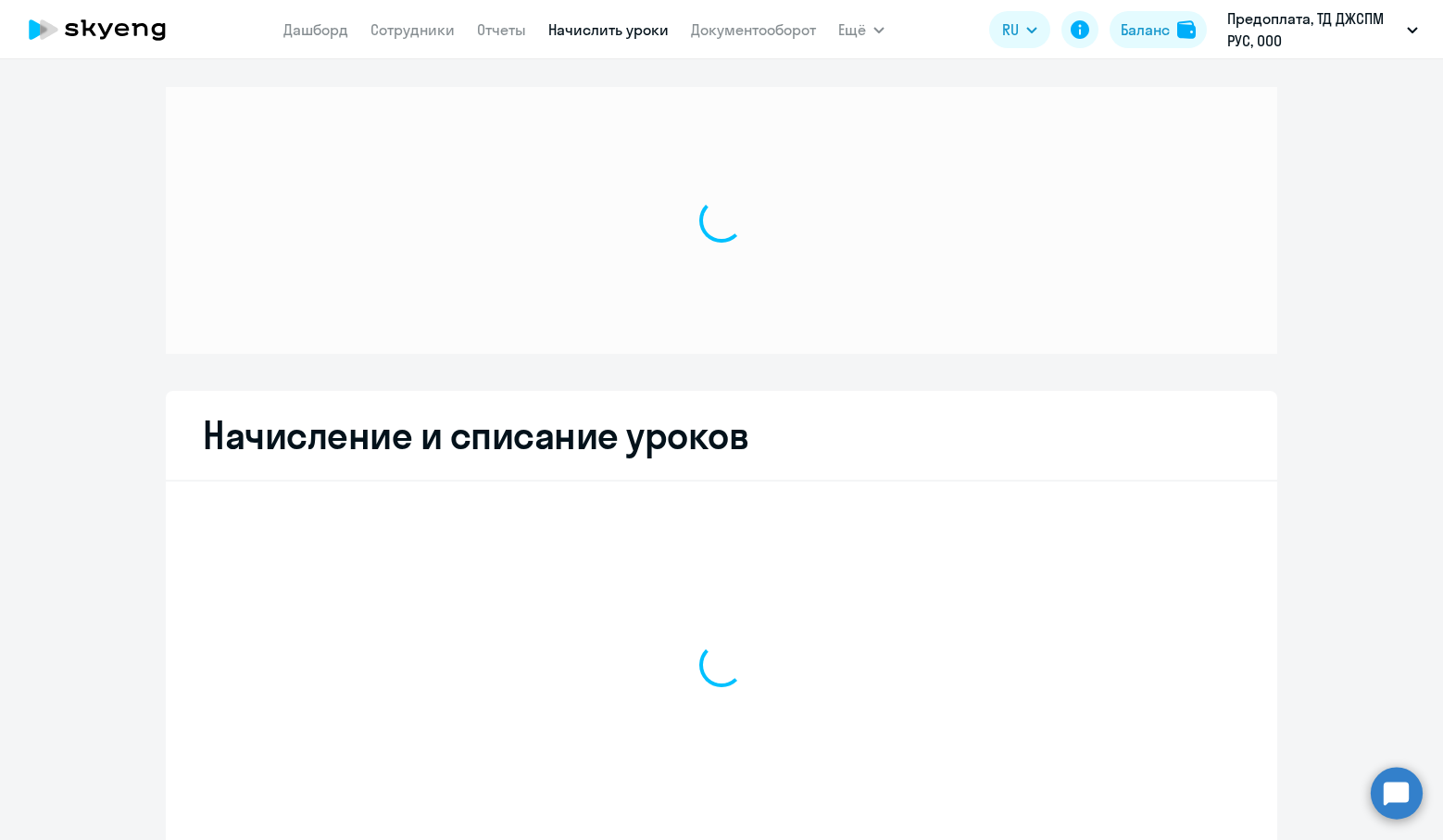
select select "10"
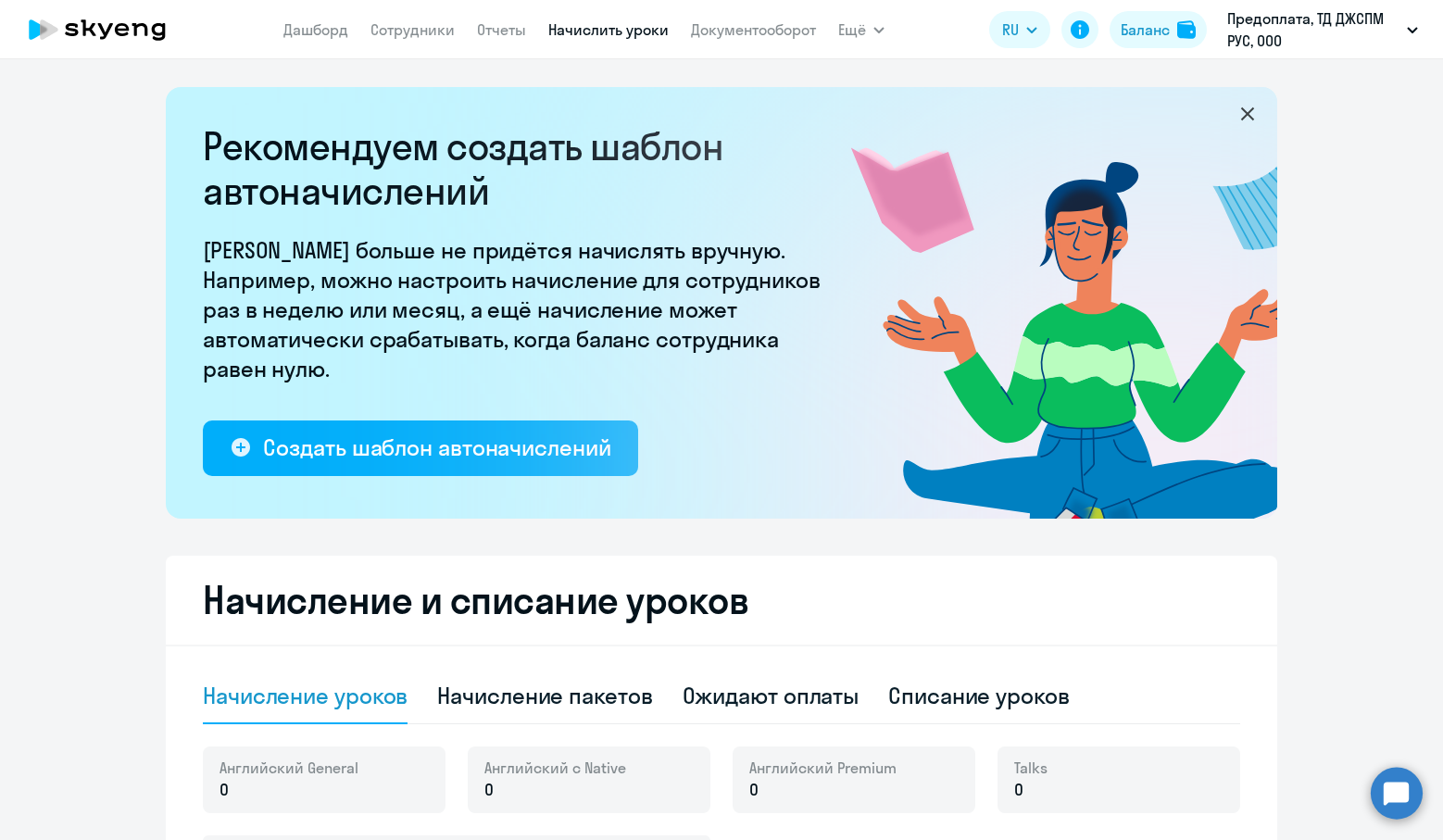
click at [728, 42] on nav "Дашборд Сотрудники Отчеты Начислить уроки Документооборот" at bounding box center [549, 30] width 532 height 37
click at [732, 21] on link "Документооборот" at bounding box center [753, 30] width 125 height 19
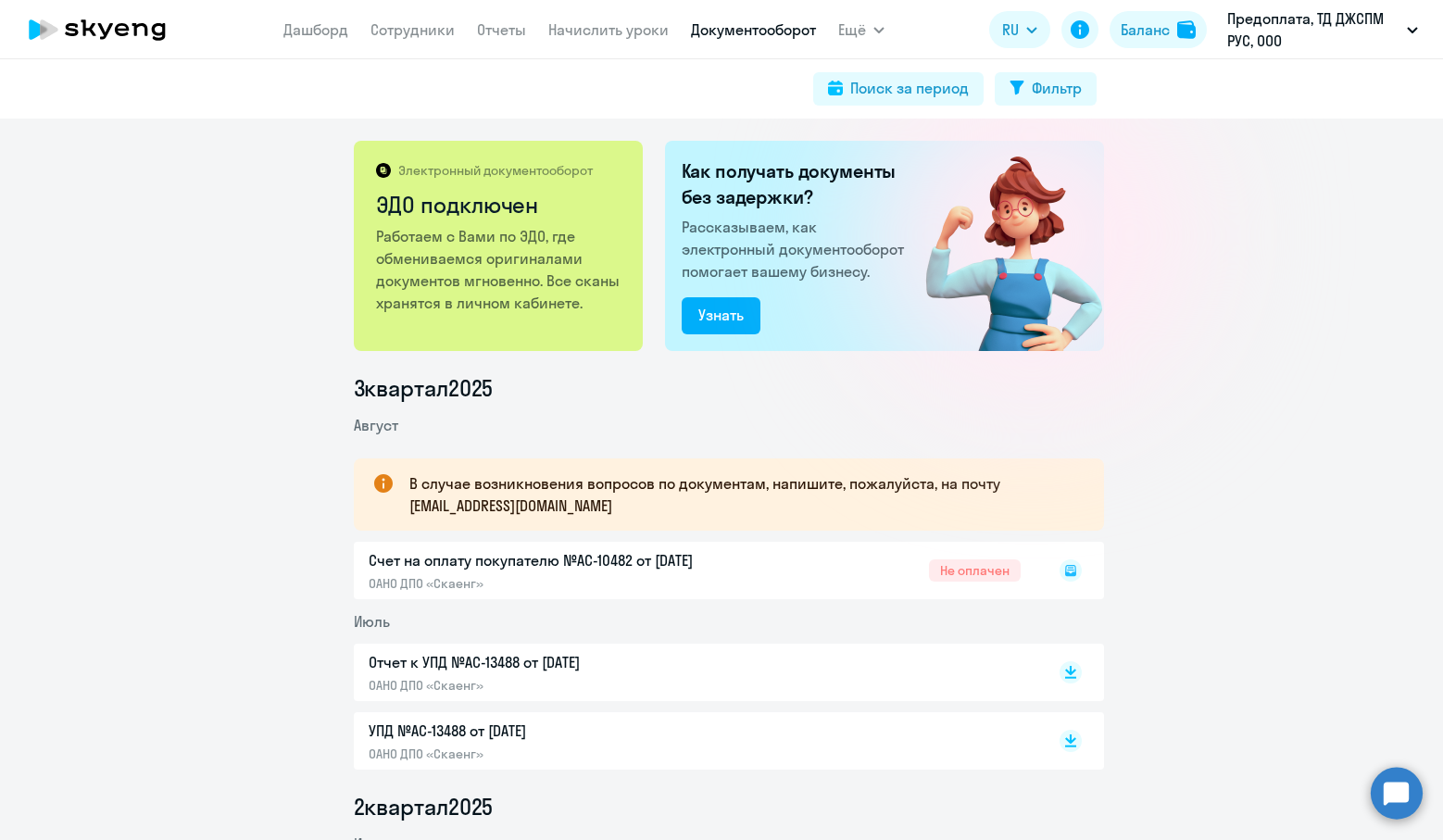
click at [938, 572] on div "Счет на оплату покупателю №AC-10482 от 27.08.2025 ОАНО ДПО «Скаенг» Не оплачен" at bounding box center [728, 571] width 750 height 58
click at [1067, 571] on icon at bounding box center [1069, 570] width 7 height 1
click at [1068, 571] on rect at bounding box center [1070, 571] width 22 height 22
click at [621, 35] on link "Начислить уроки" at bounding box center [609, 30] width 121 height 19
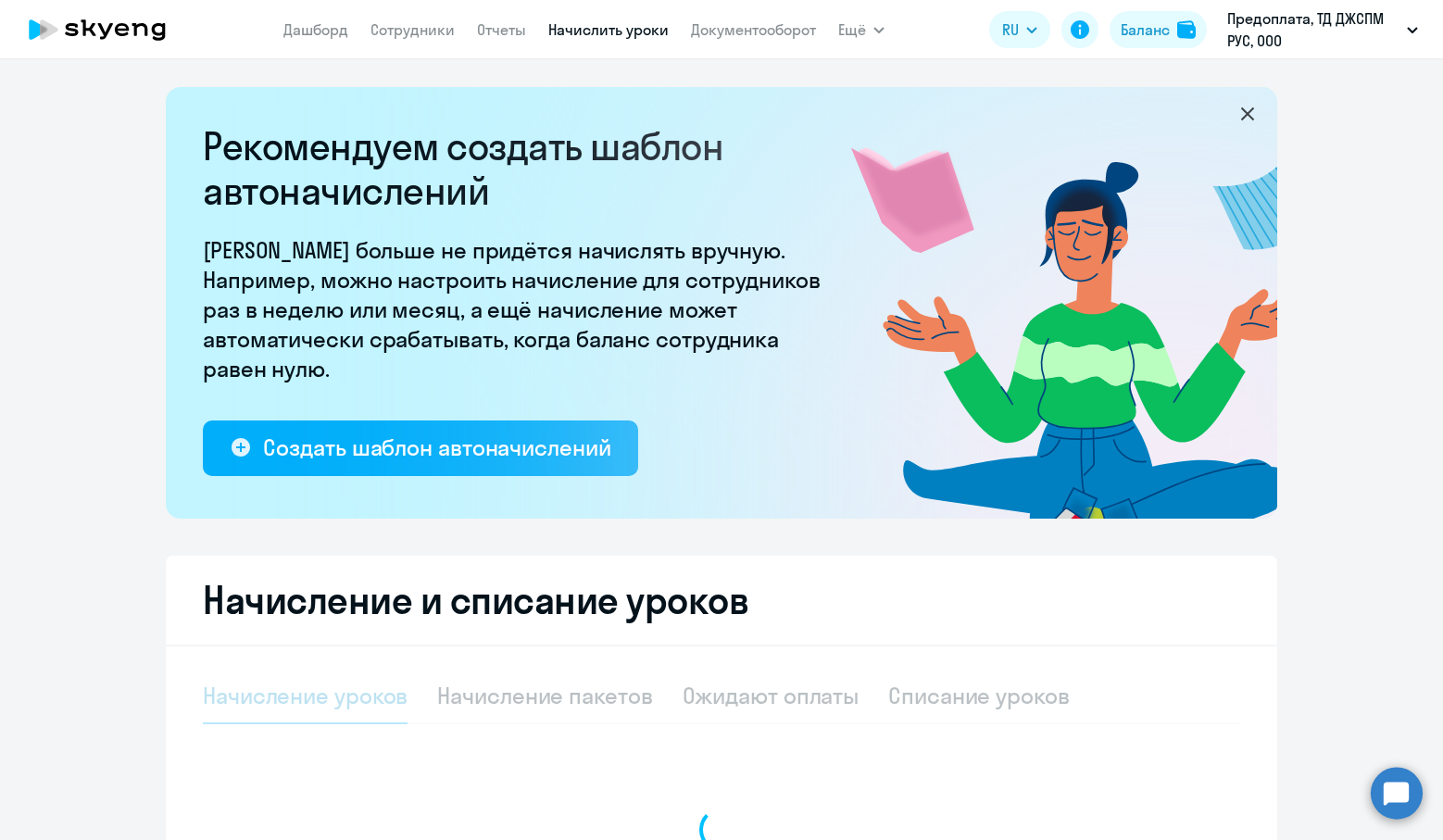
select select "10"
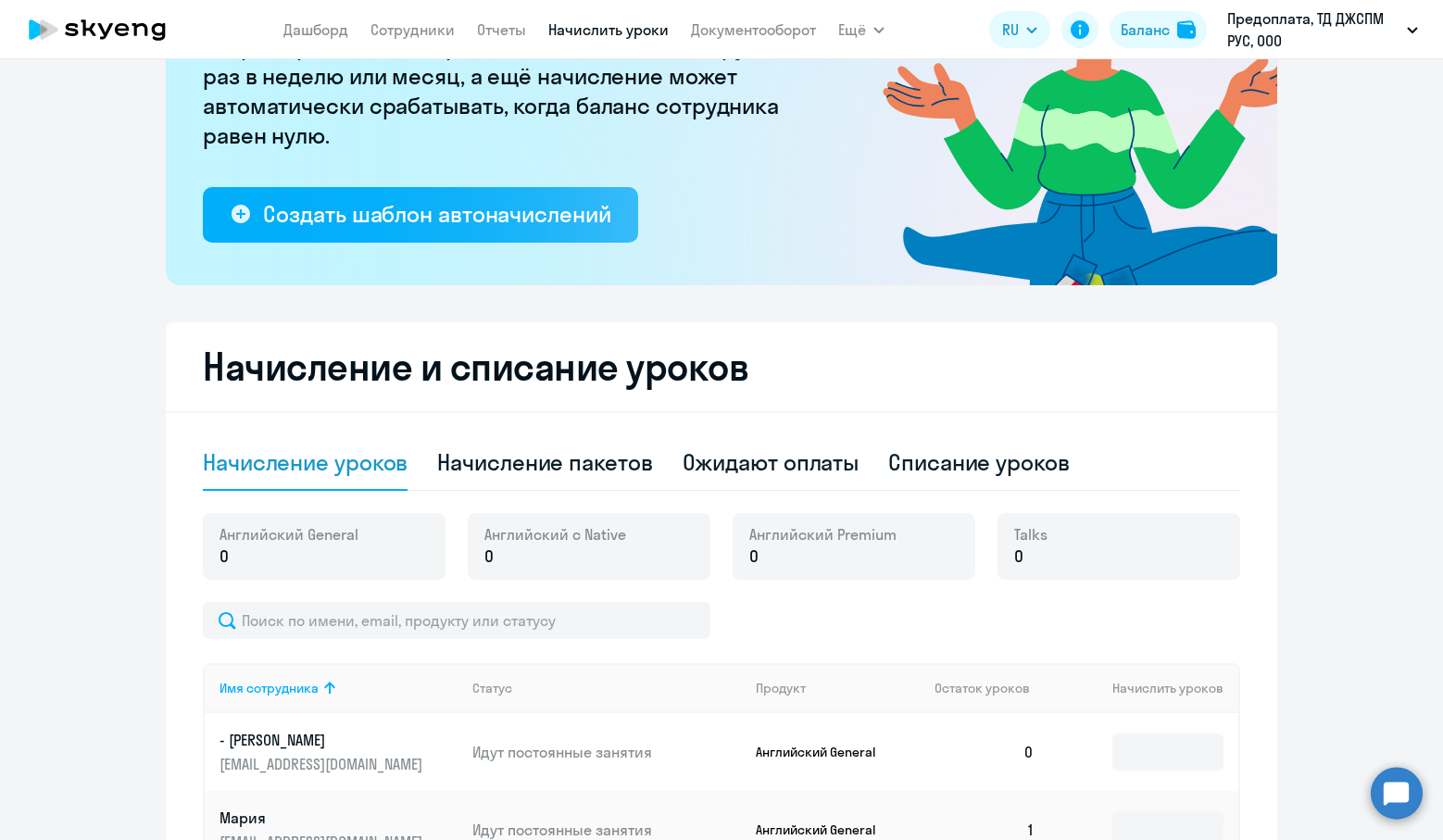
scroll to position [490, 0]
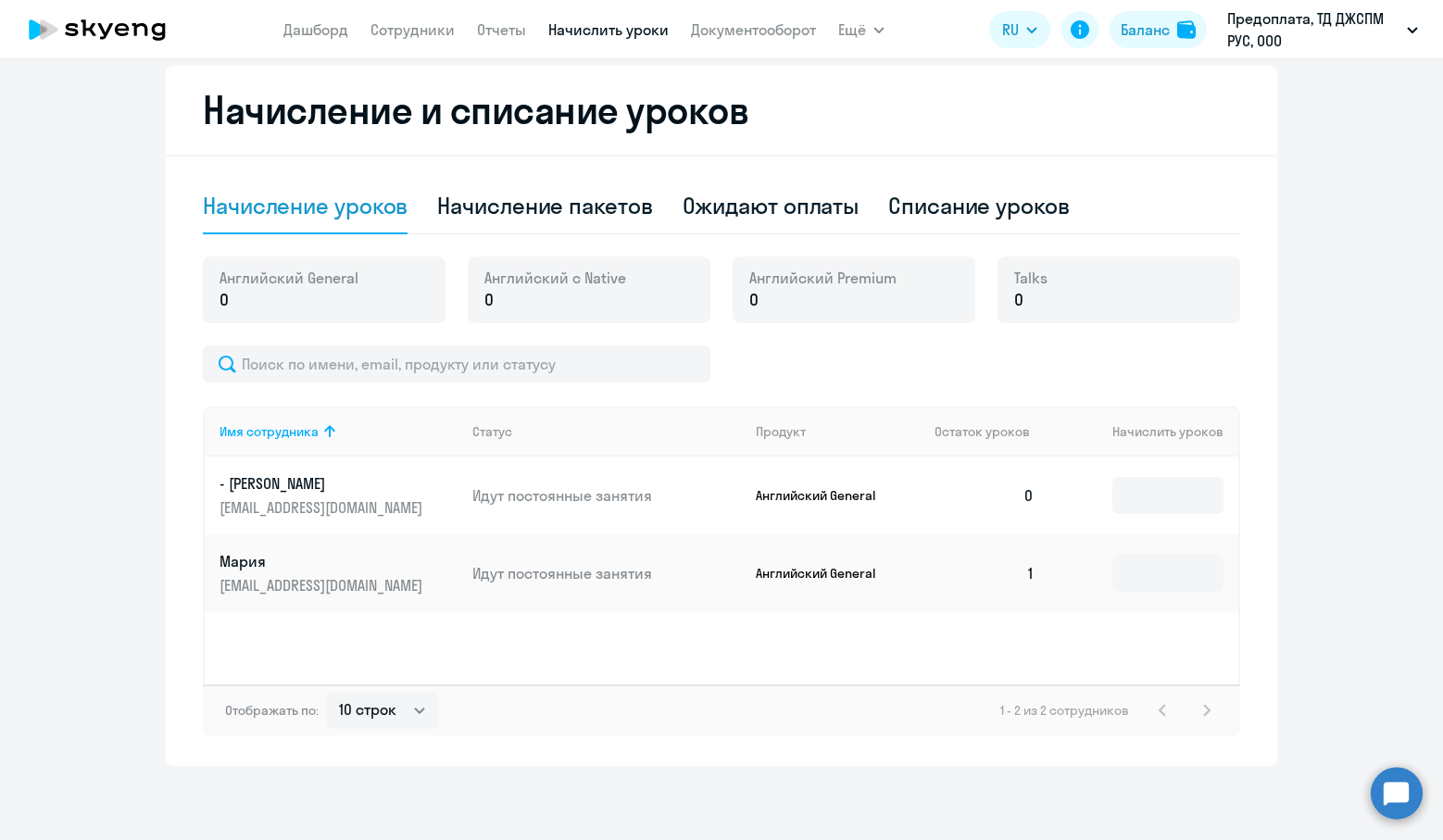
click at [278, 285] on span "Английский General" at bounding box center [288, 278] width 138 height 20
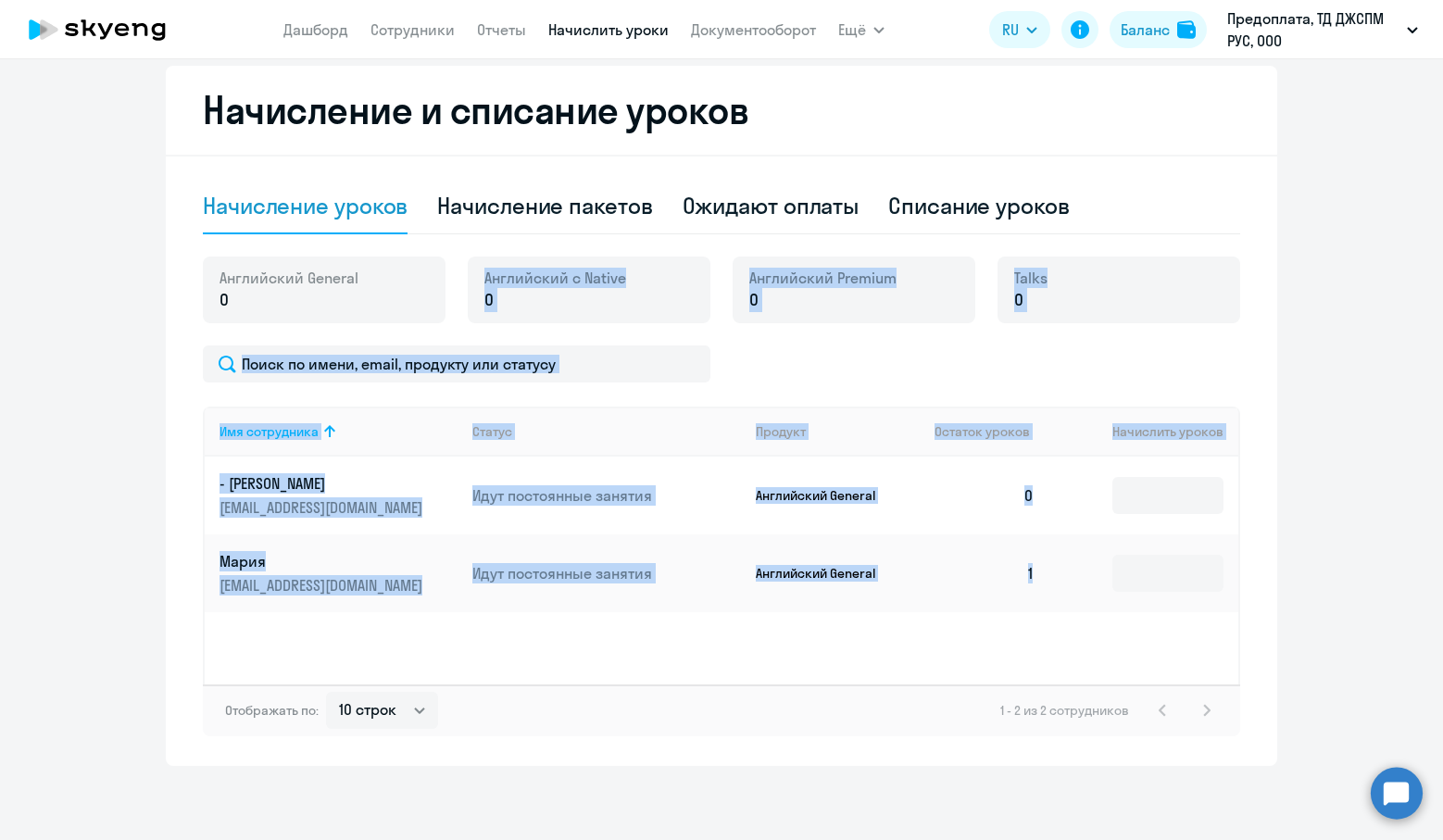
drag, startPoint x: 253, startPoint y: 298, endPoint x: 108, endPoint y: 295, distance: 145.0
click at [106, 296] on ng-component "Рекомендуем создать шаблон автоначислений Уроки больше не придётся начислять вр…" at bounding box center [721, 182] width 1443 height 1169
click at [429, 296] on div "Английский General 0" at bounding box center [323, 290] width 243 height 67
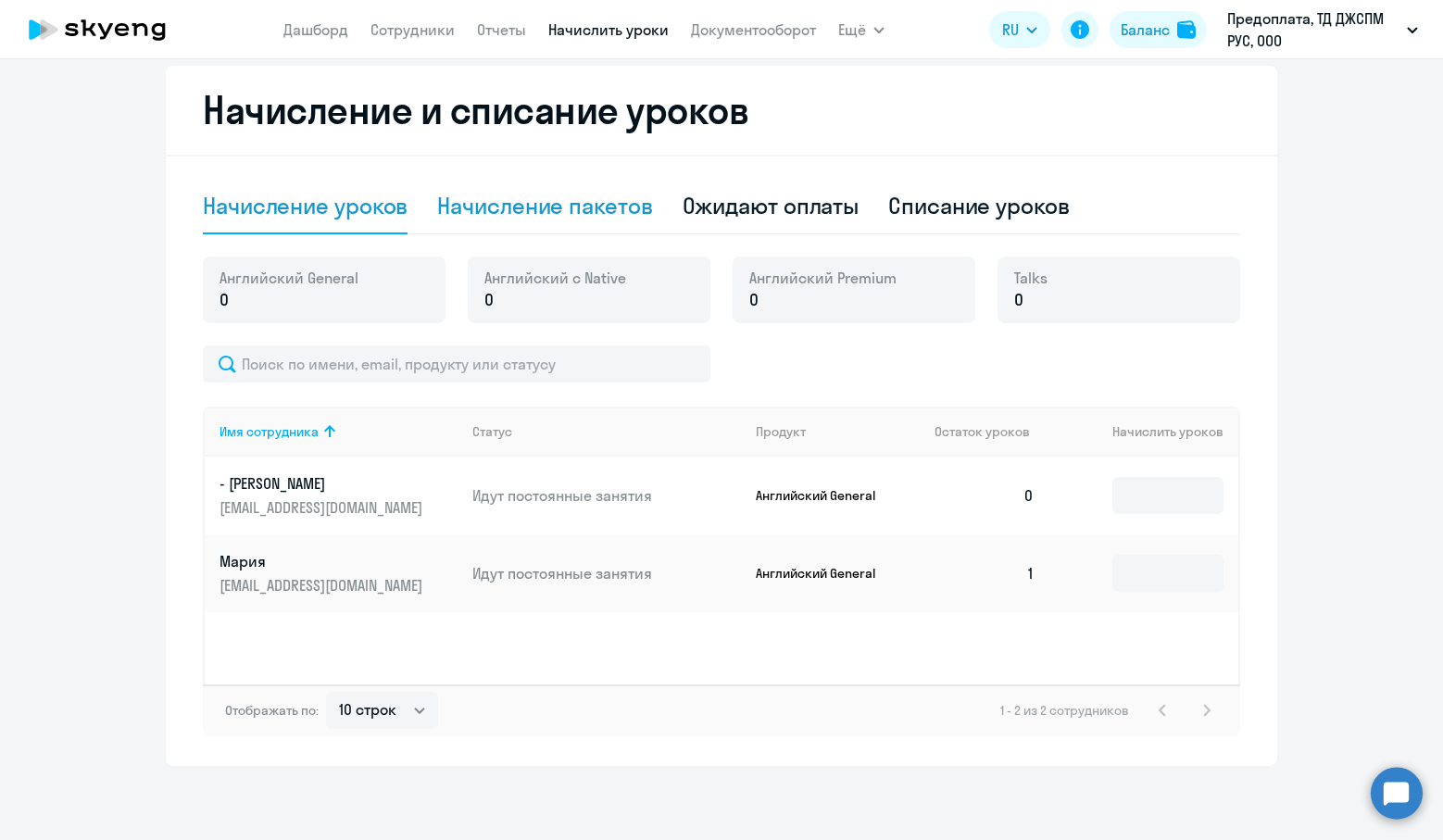
click at [504, 220] on div "Начисление пакетов" at bounding box center [544, 206] width 215 height 56
select select "10"
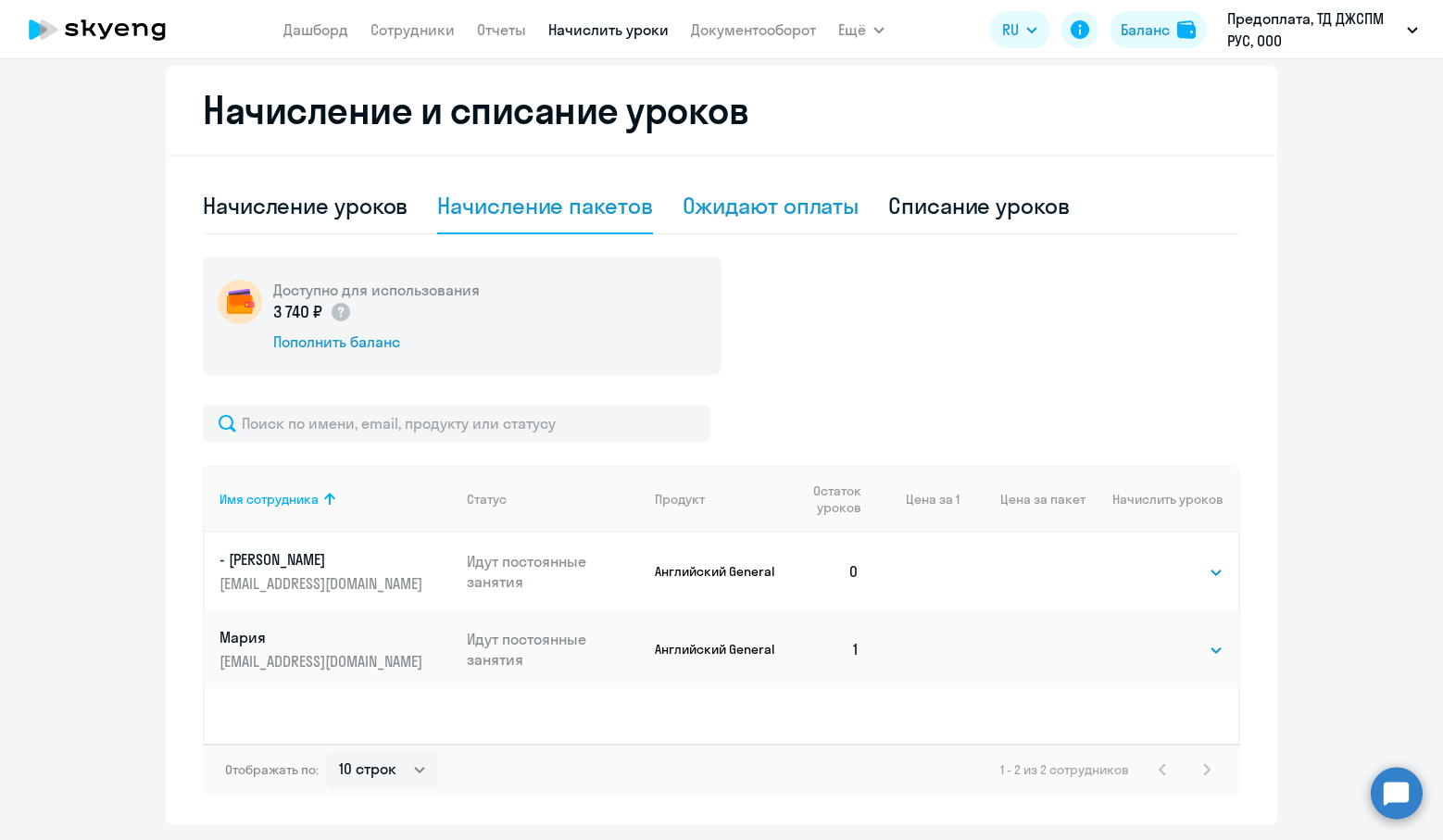
click at [787, 214] on div "Ожидают оплаты" at bounding box center [770, 205] width 177 height 30
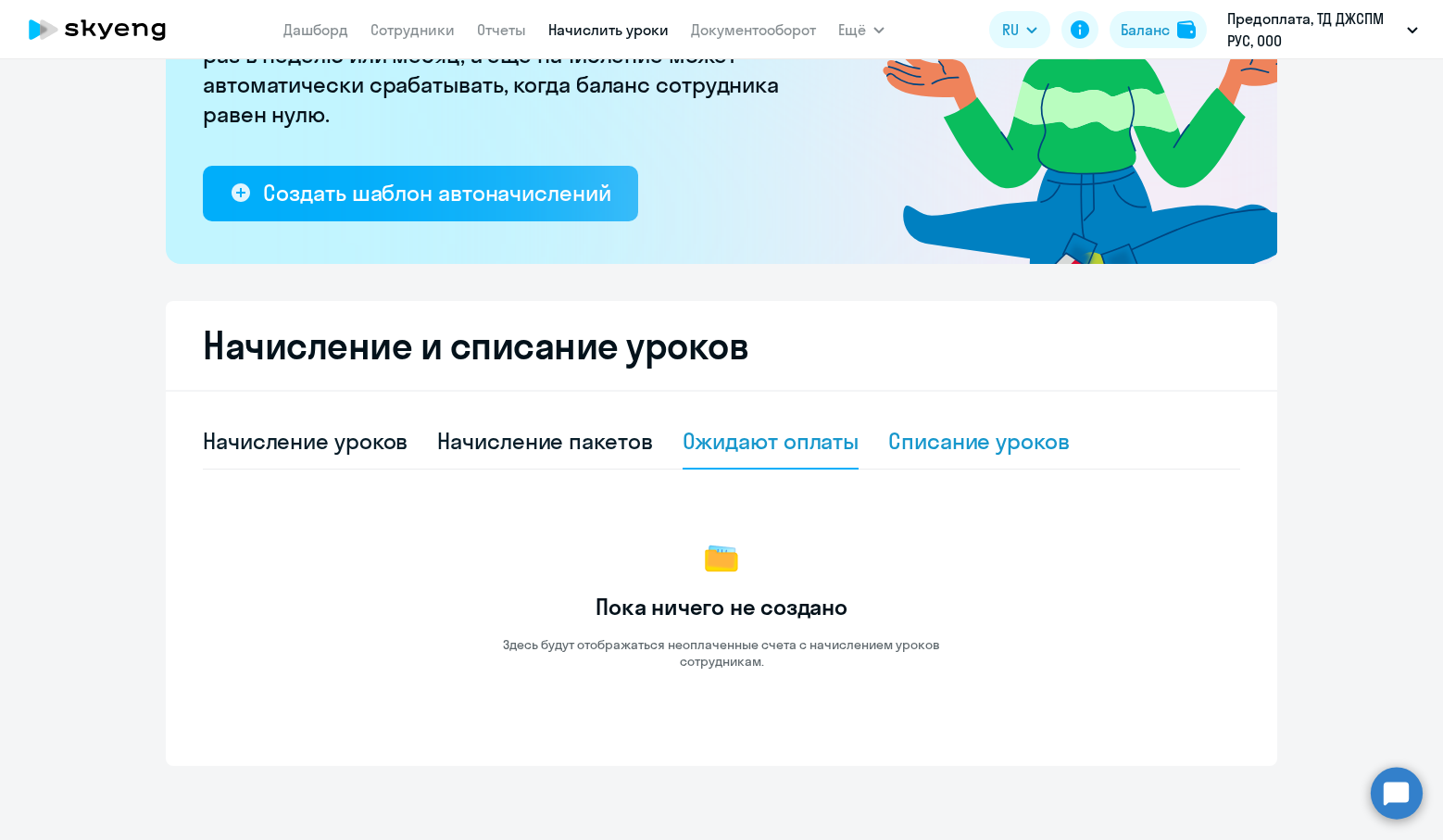
click at [915, 425] on div "Списание уроков" at bounding box center [978, 441] width 181 height 56
select select "10"
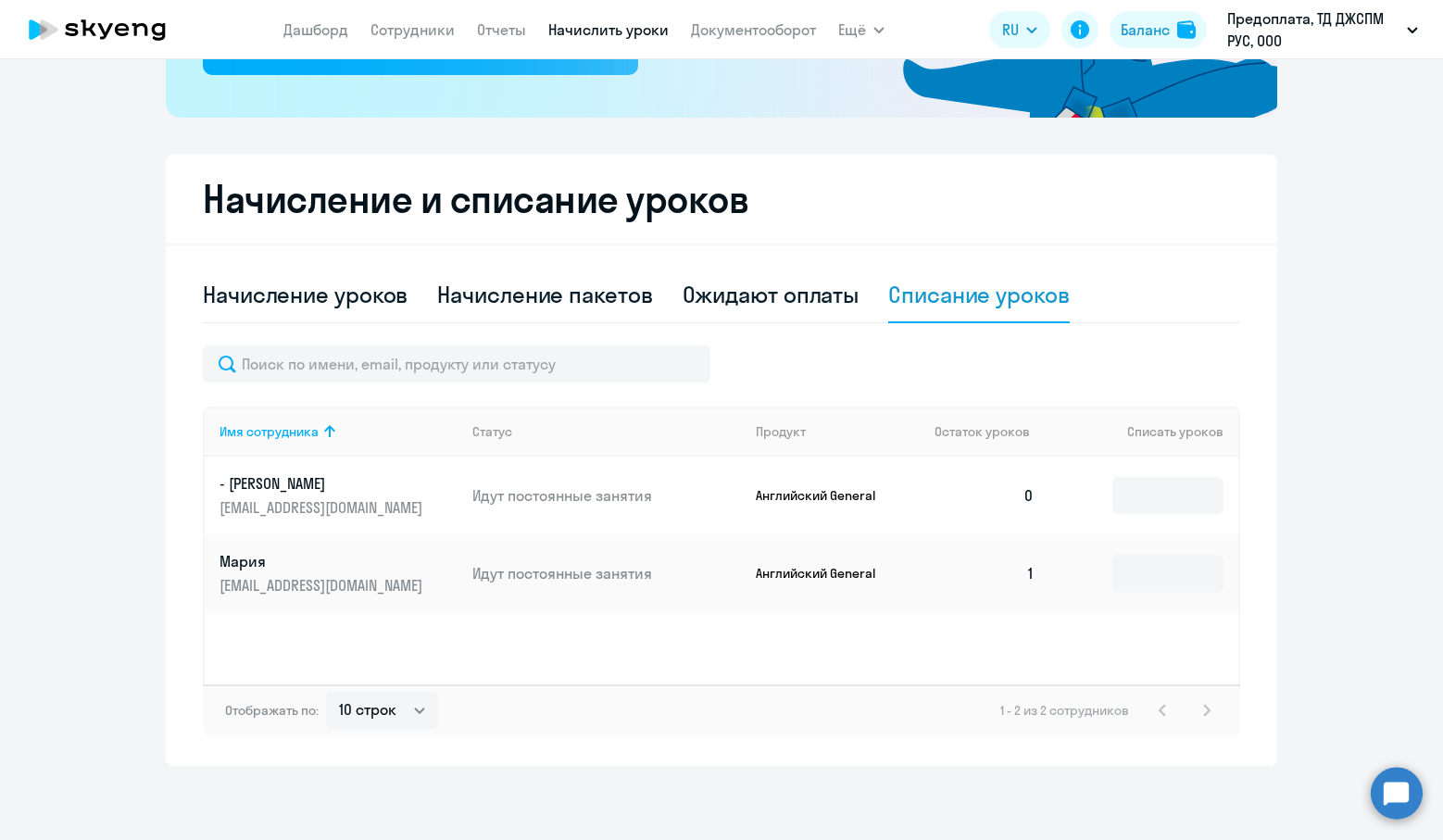
scroll to position [0, 0]
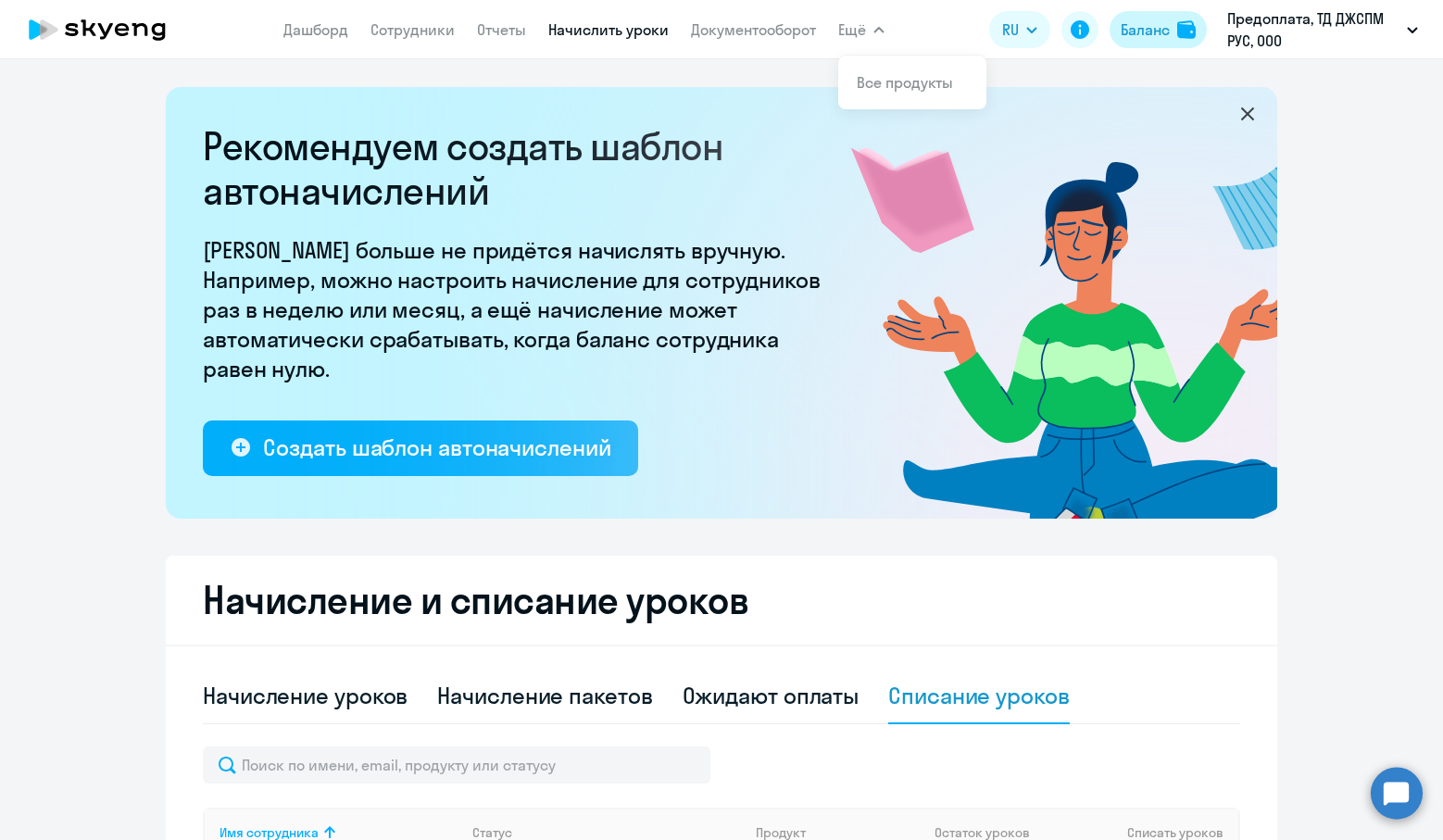
click at [1178, 30] on img at bounding box center [1187, 30] width 19 height 19
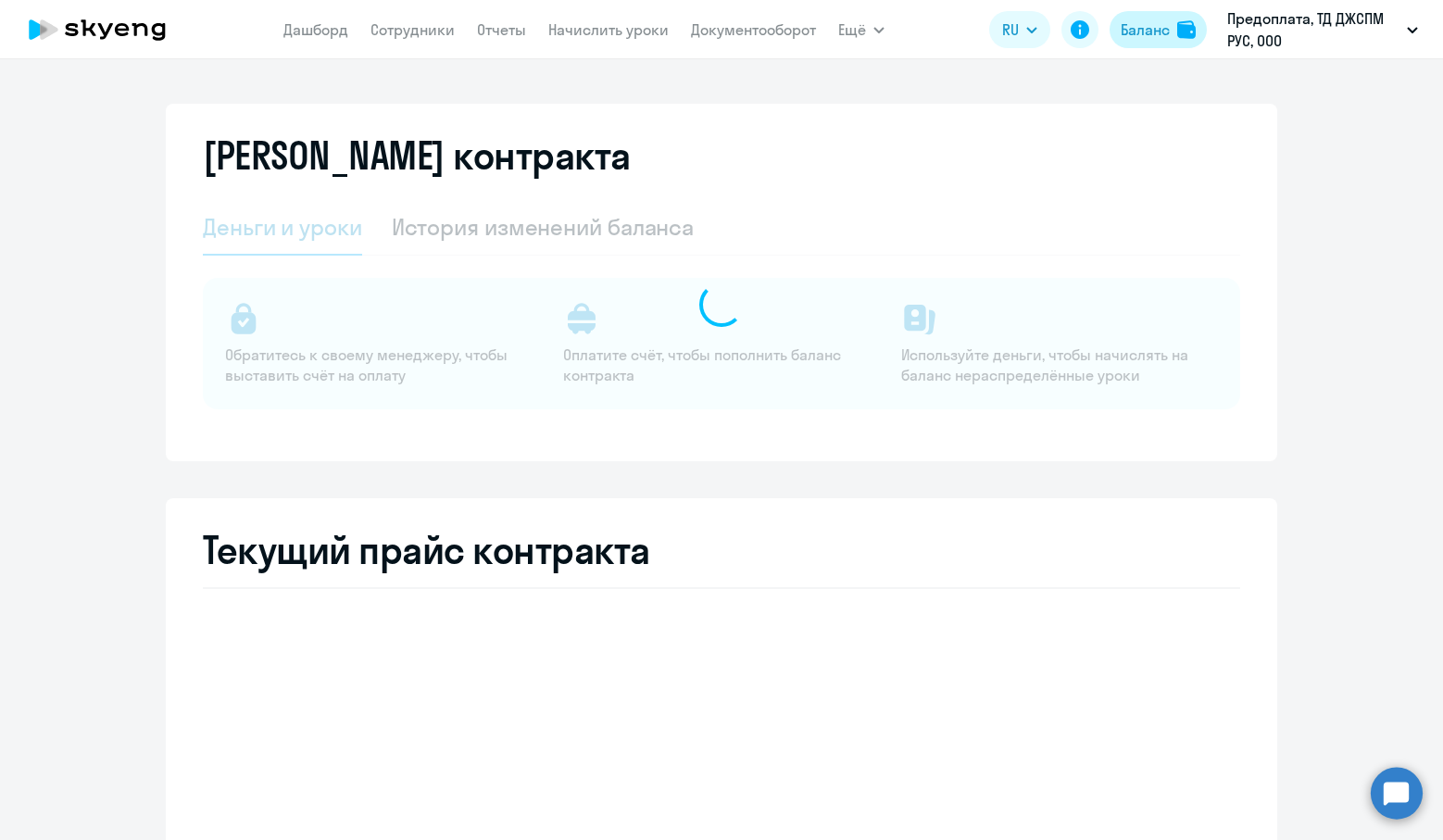
select select "english_adult_not_native_speaker"
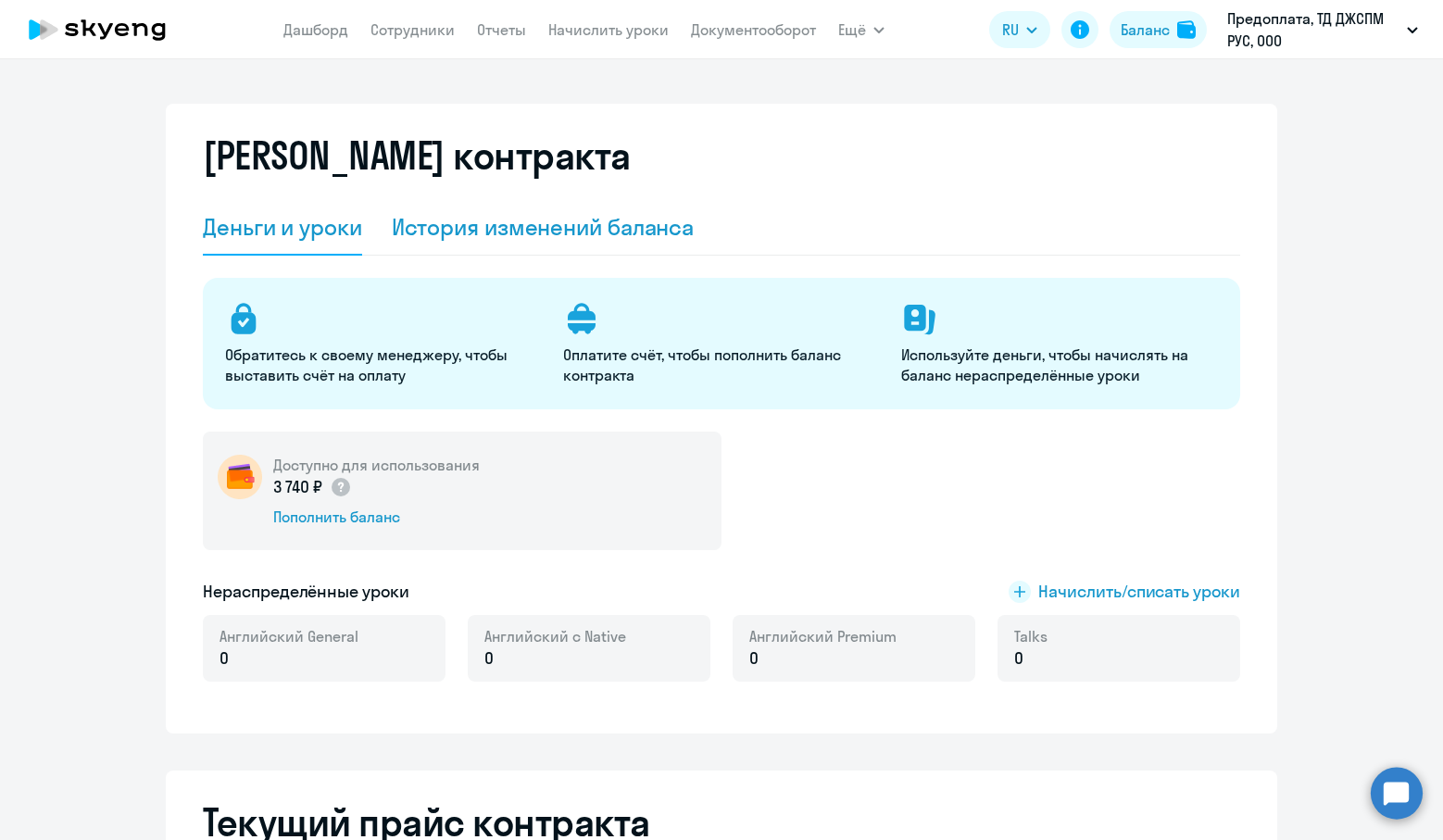
click at [546, 217] on div "История изменений баланса" at bounding box center [544, 227] width 303 height 30
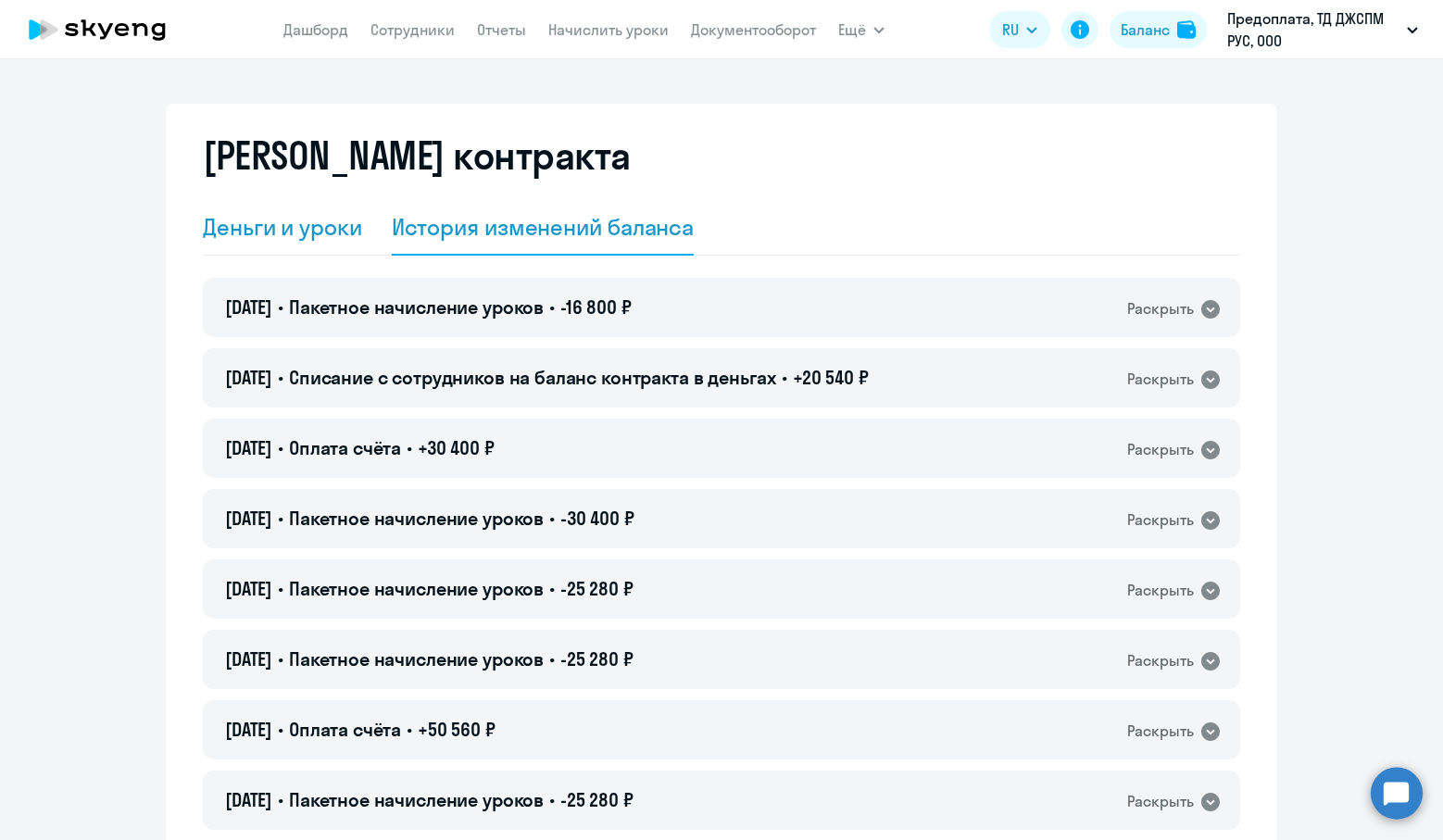
click at [276, 224] on div "Деньги и уроки" at bounding box center [282, 227] width 159 height 30
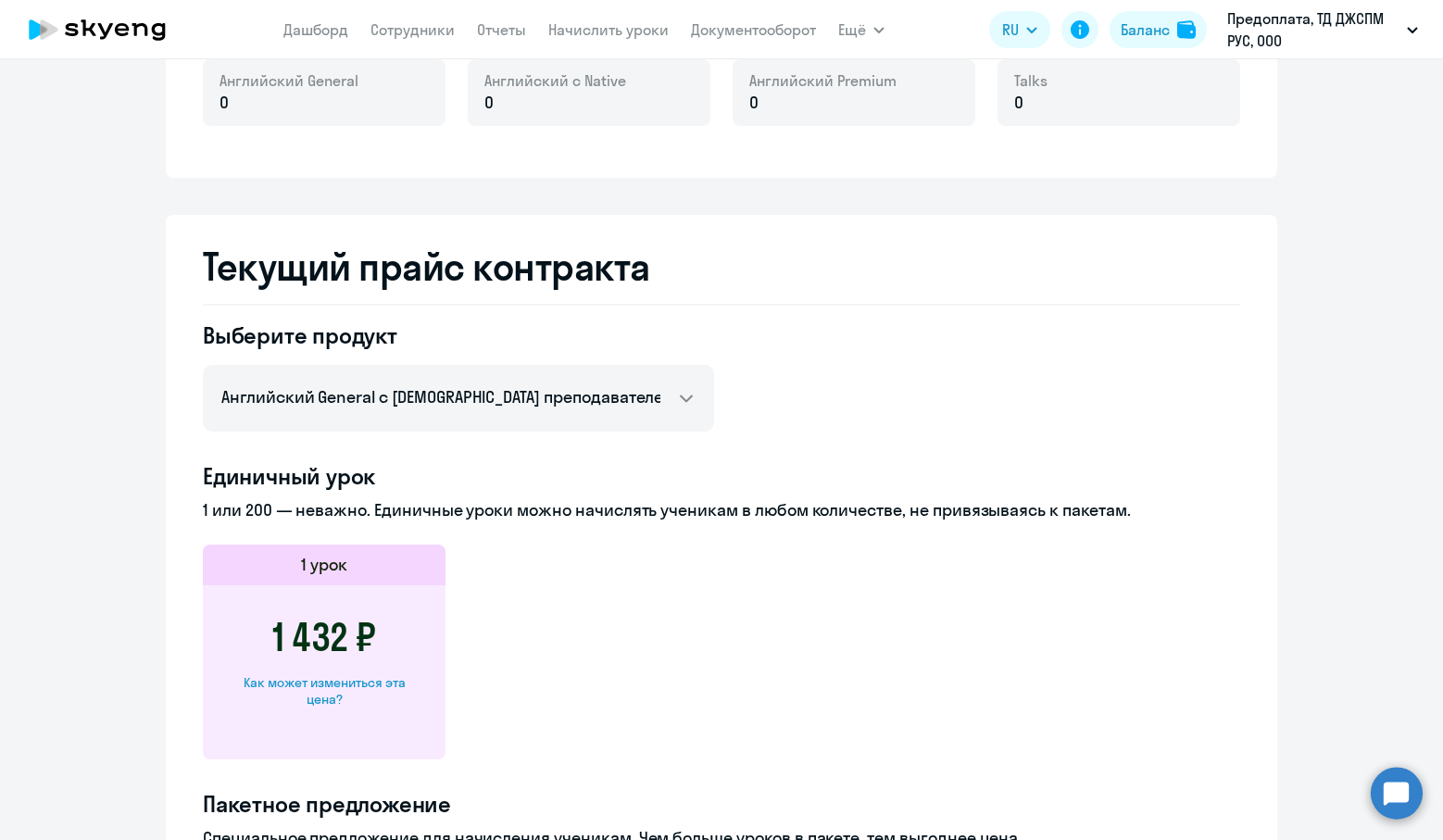
scroll to position [649, 0]
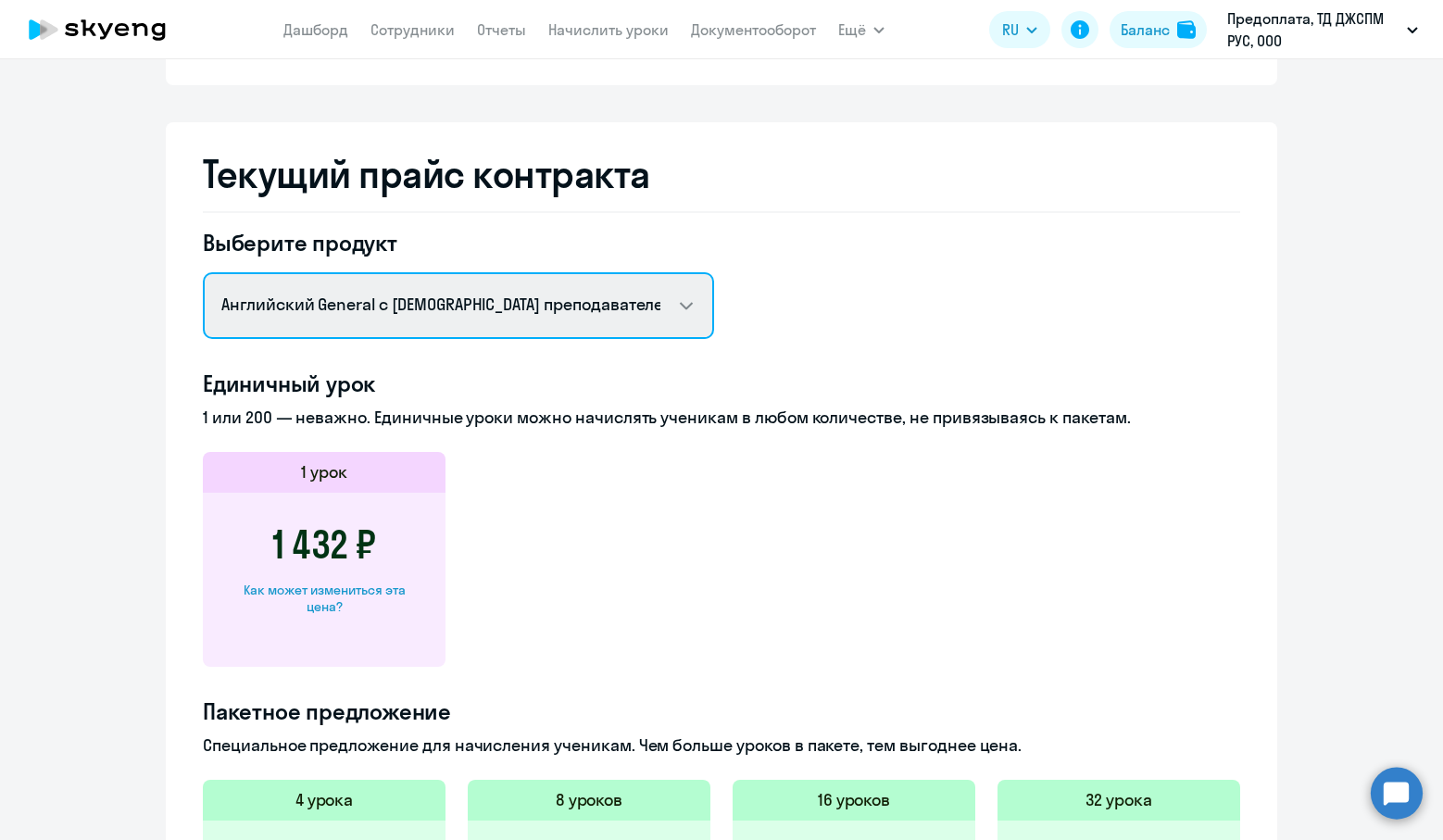
click at [475, 296] on select "Английский General с русскоговорящим преподавателем Английский General с [DEMOG…" at bounding box center [458, 306] width 511 height 67
click at [476, 296] on select "Английский General с русскоговорящим преподавателем Английский General с [DEMOG…" at bounding box center [458, 306] width 511 height 67
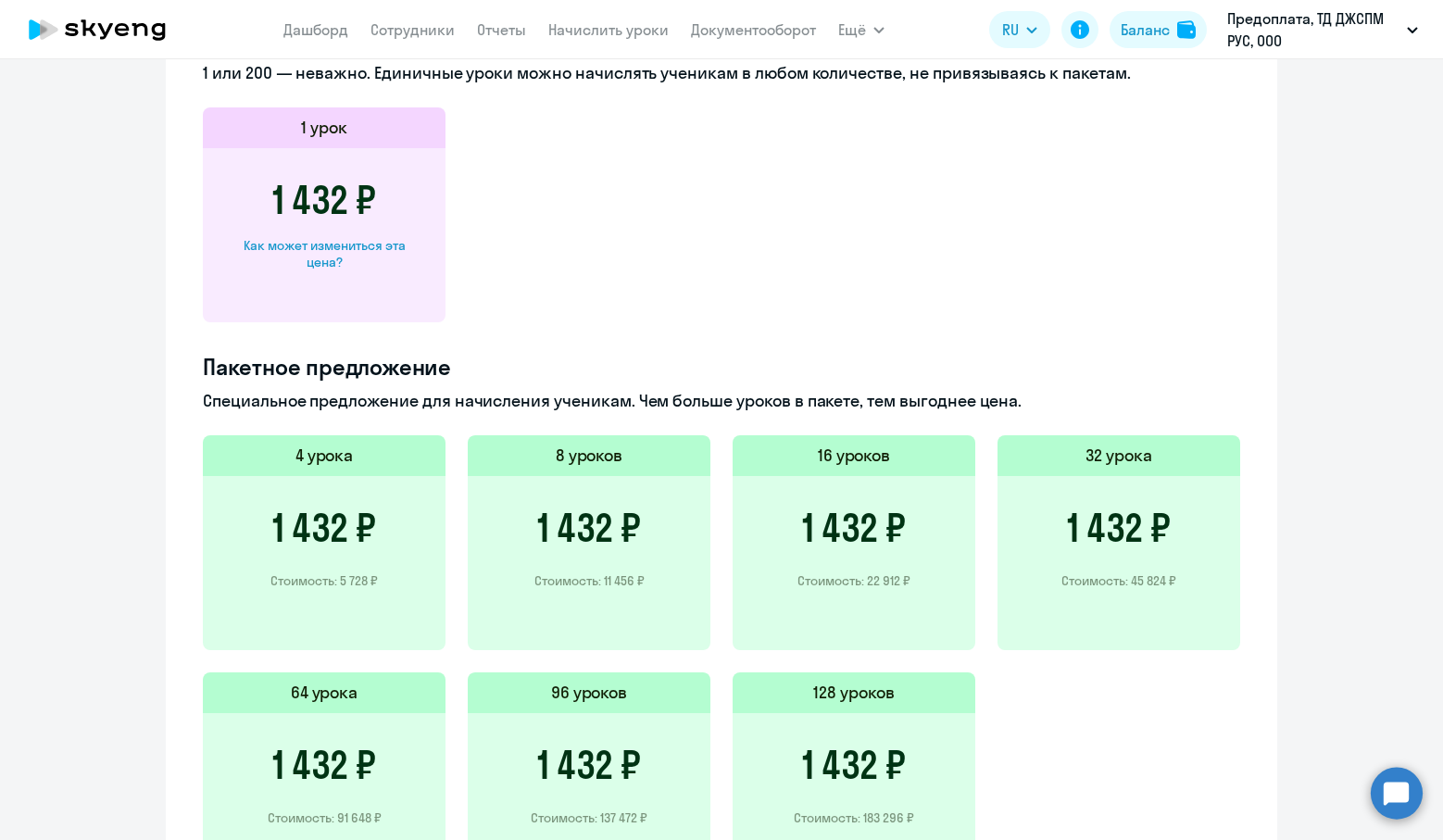
scroll to position [1018, 0]
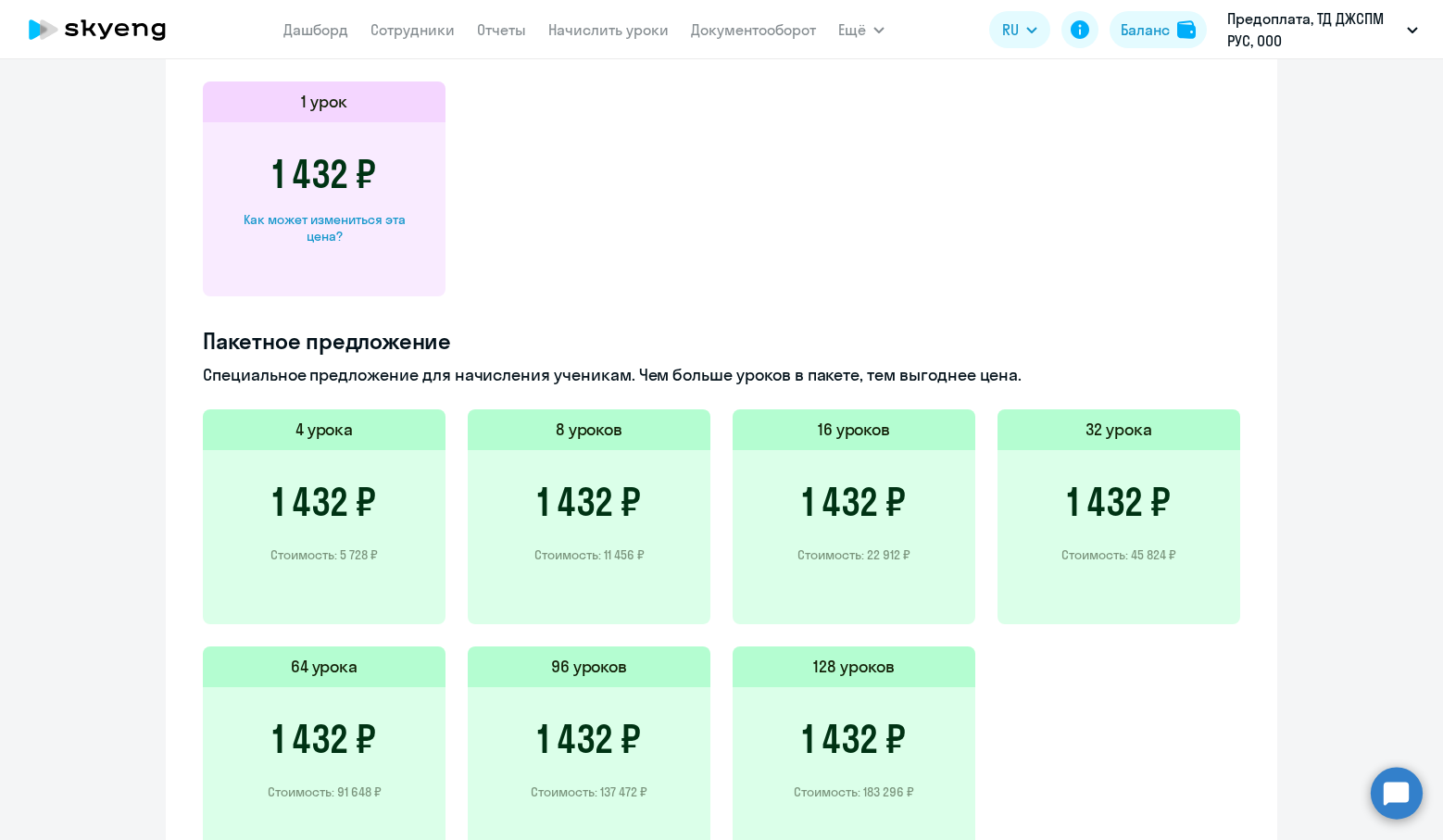
click at [1194, 512] on div "1 432 ₽ Стоимость: 45 824 ₽" at bounding box center [1118, 536] width 243 height 174
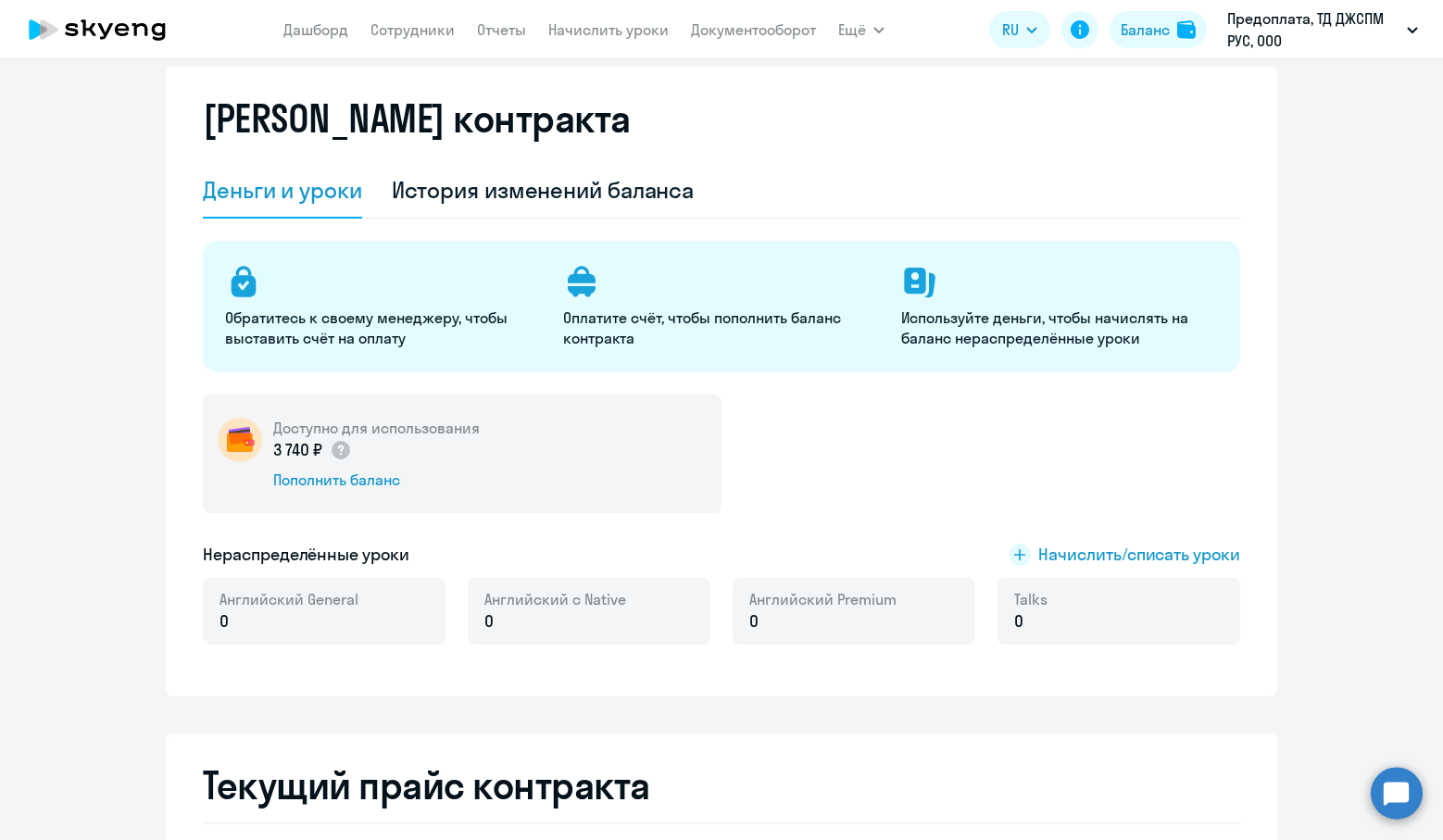
scroll to position [0, 0]
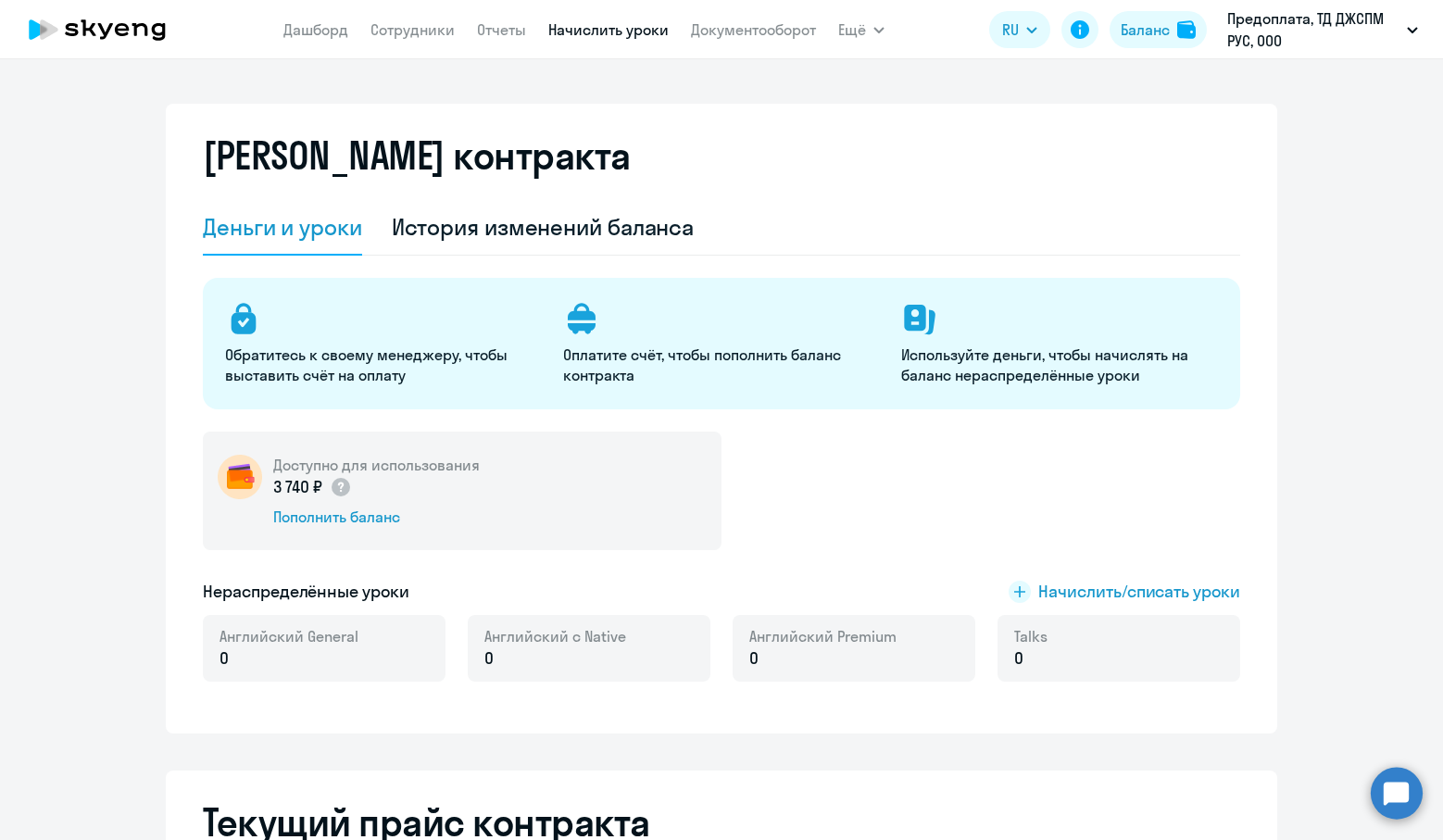
click at [584, 36] on link "Начислить уроки" at bounding box center [609, 30] width 121 height 19
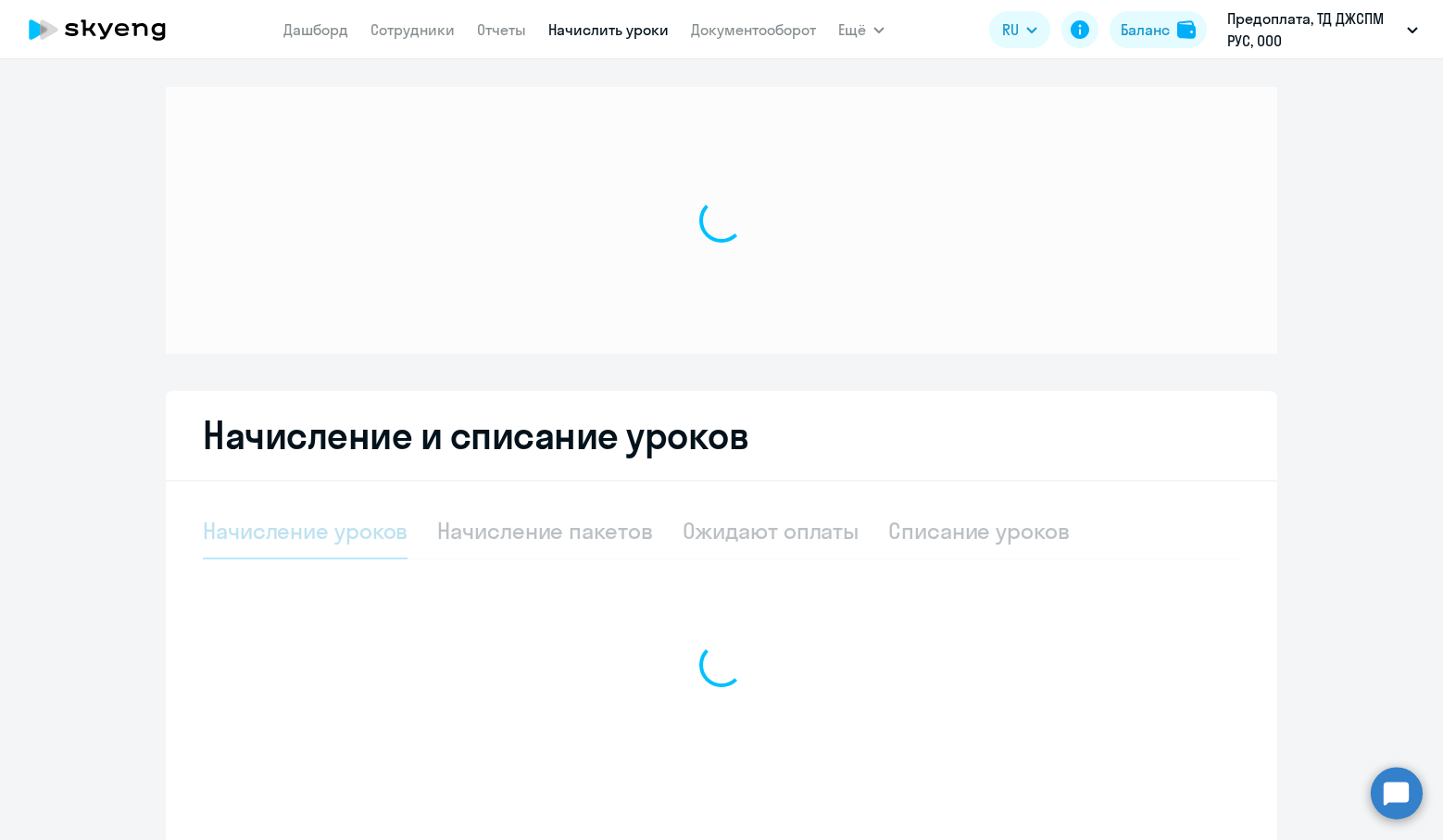
select select "10"
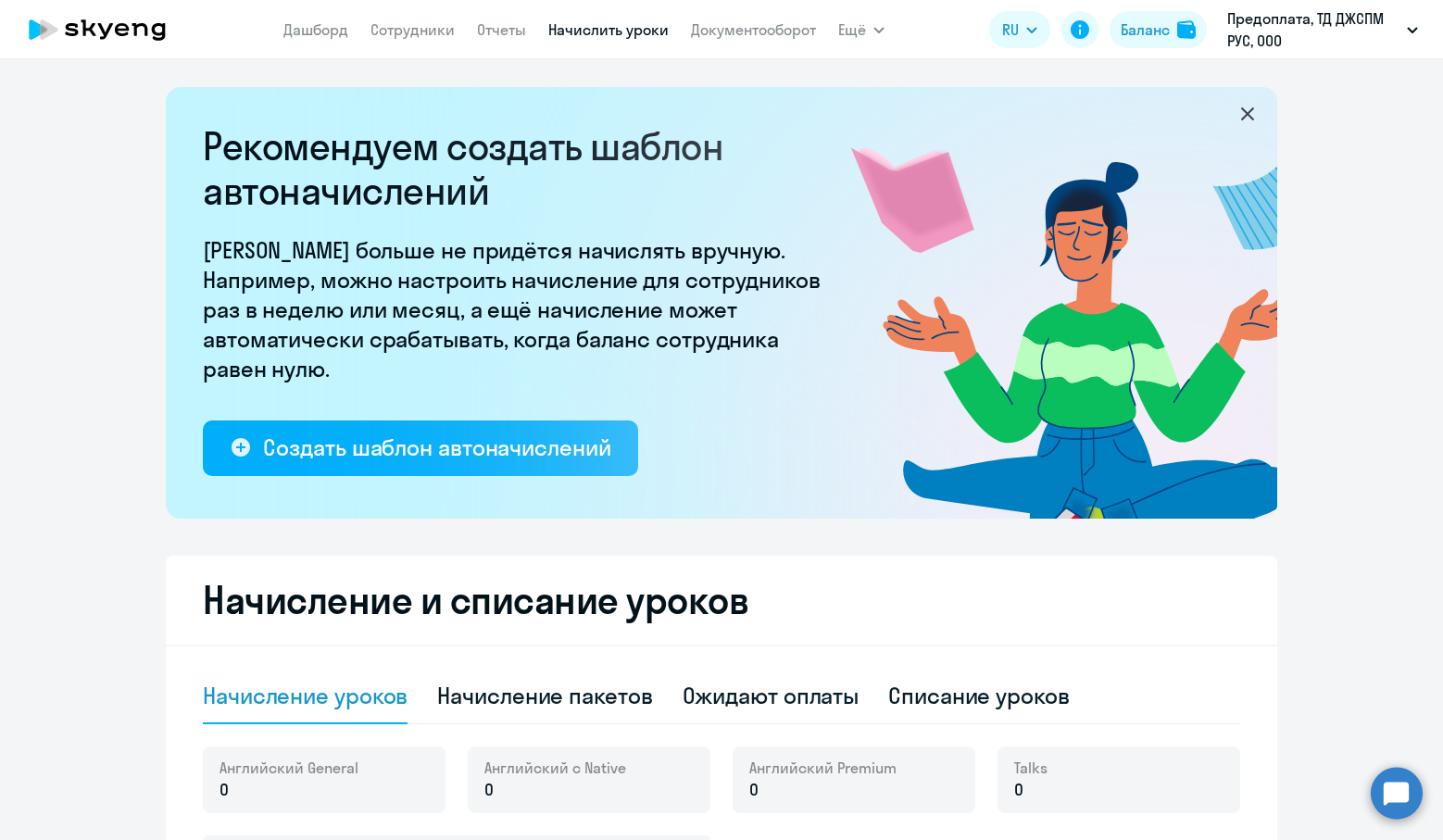
click at [99, 36] on icon at bounding box center [97, 30] width 163 height 46
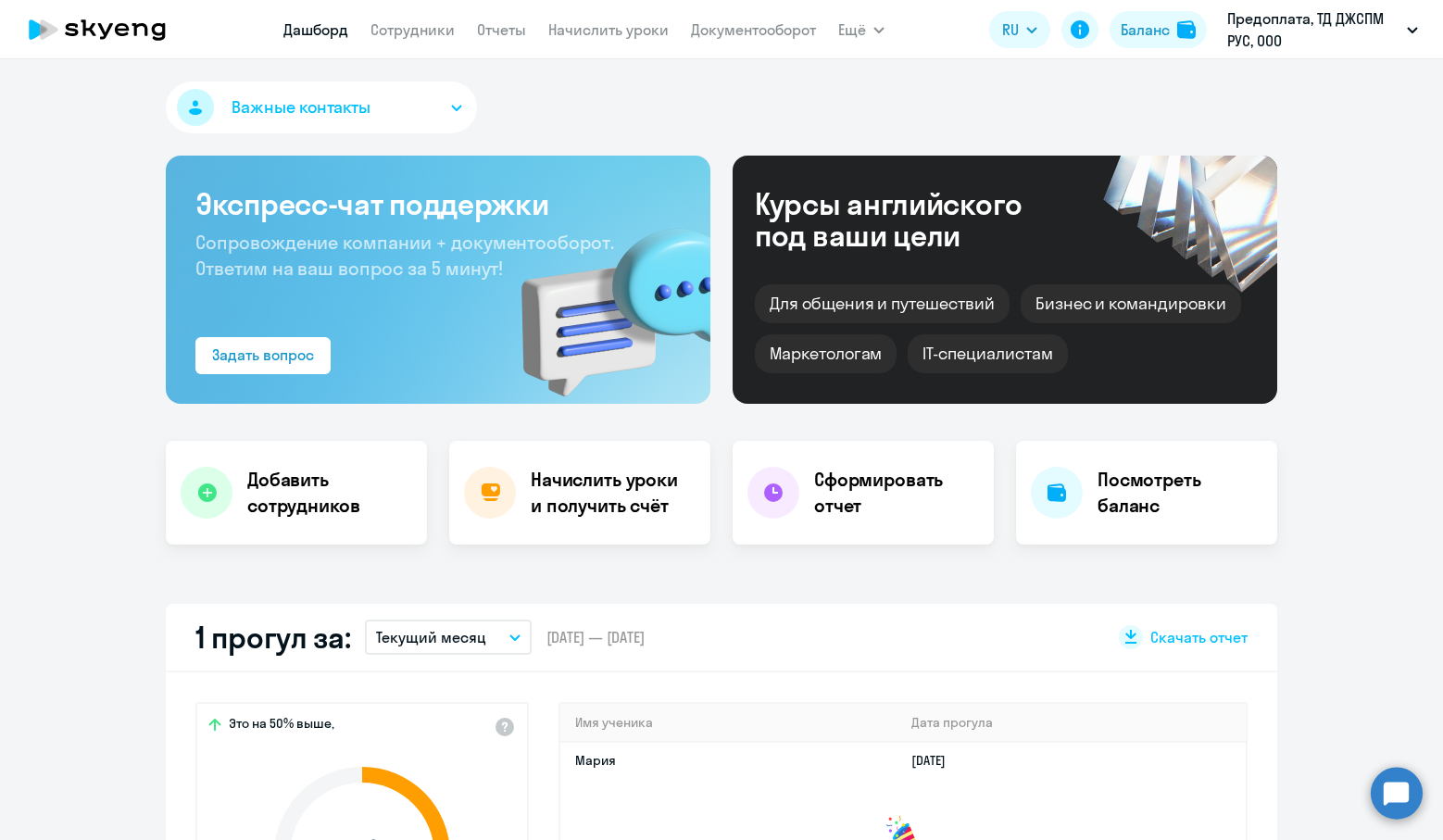
select select "30"
click at [1308, 23] on p "Предоплата, ТД ДЖСПМ РУС, ООО" at bounding box center [1312, 30] width 172 height 45
click at [1289, 36] on p "Предоплата, ТД ДЖСПМ РУС, ООО" at bounding box center [1312, 30] width 172 height 45
click at [1242, 81] on li "Предоплата, ТД ДЖСПМ РУС, ООО" at bounding box center [1301, 86] width 252 height 46
click at [157, 34] on icon at bounding box center [158, 32] width 14 height 18
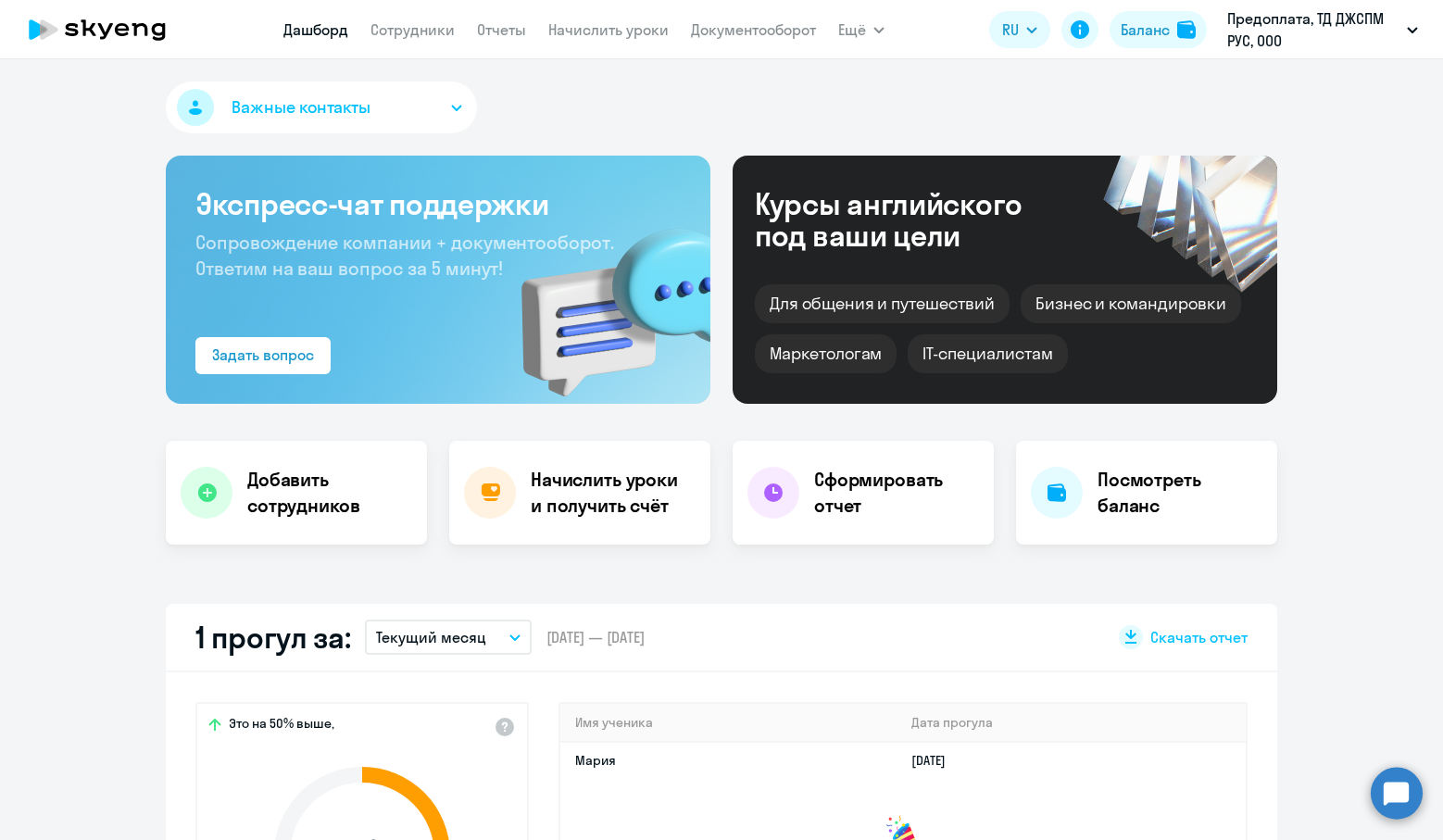
select select "30"
